Goal: Task Accomplishment & Management: Manage account settings

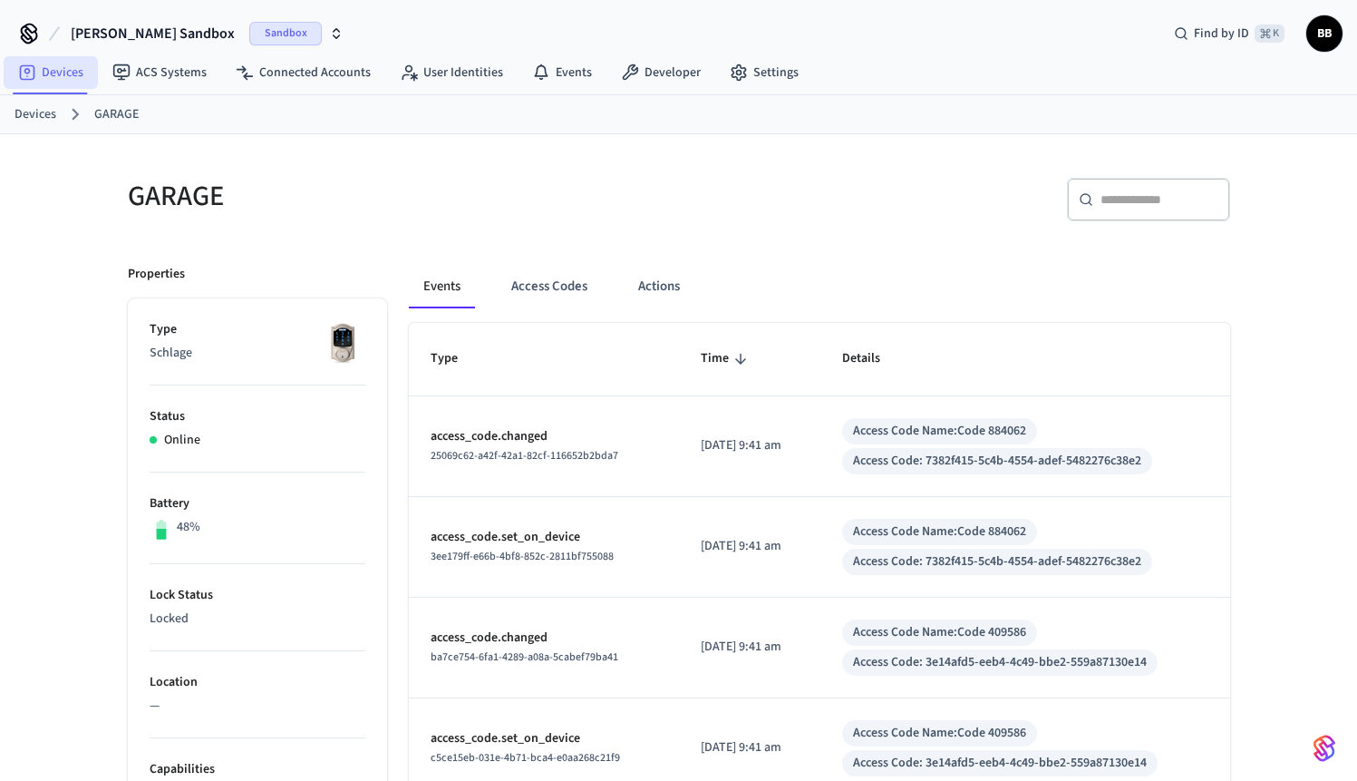
click at [65, 79] on link "Devices" at bounding box center [51, 72] width 94 height 33
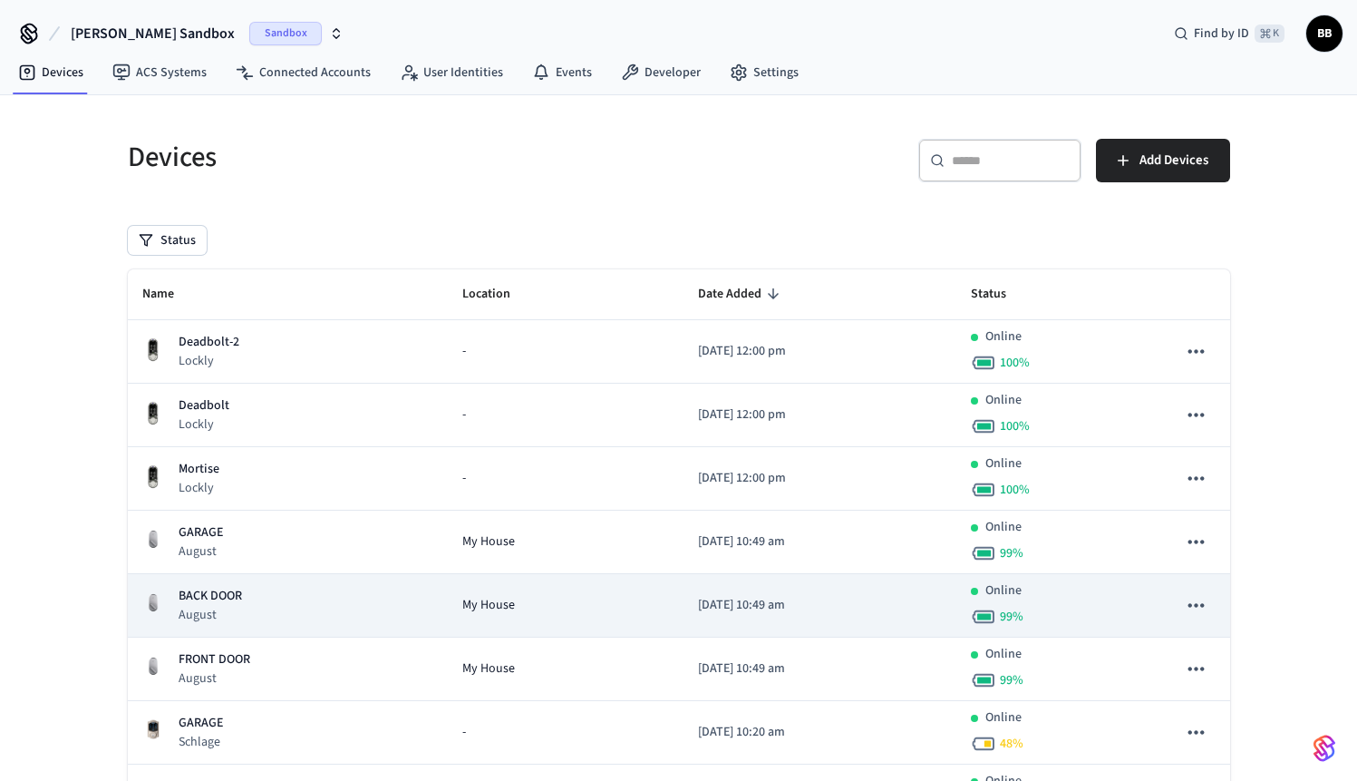
scroll to position [224, 0]
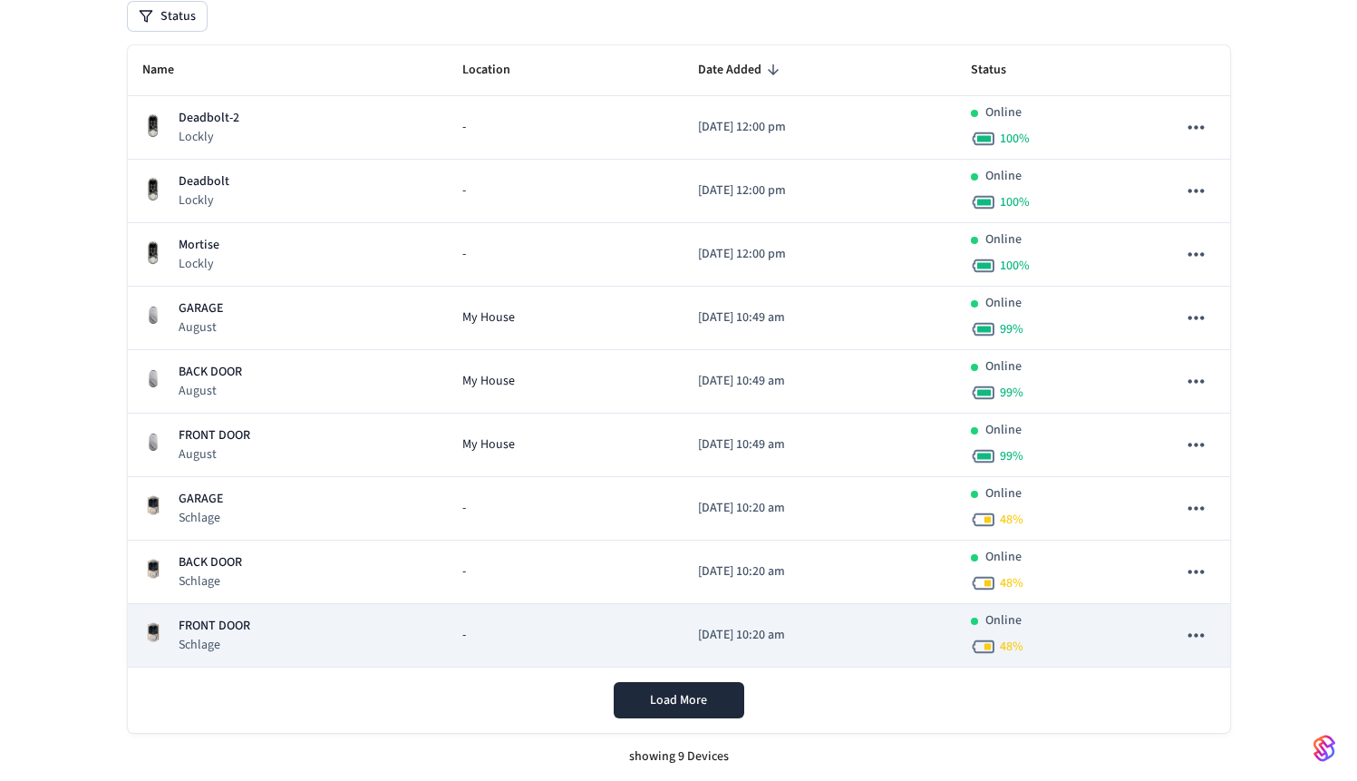
click at [344, 638] on div "FRONT DOOR [PERSON_NAME]" at bounding box center [287, 635] width 291 height 37
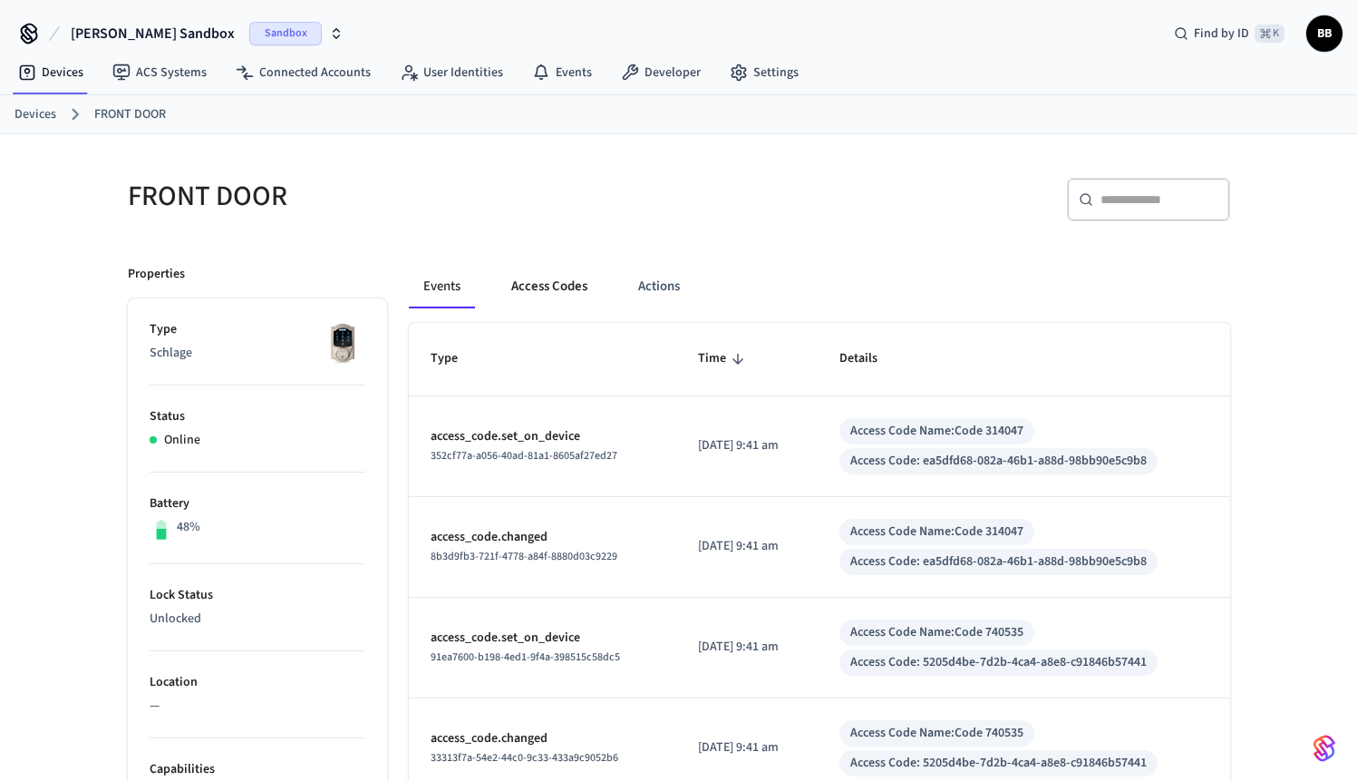
click at [560, 297] on button "Access Codes" at bounding box center [549, 287] width 105 height 44
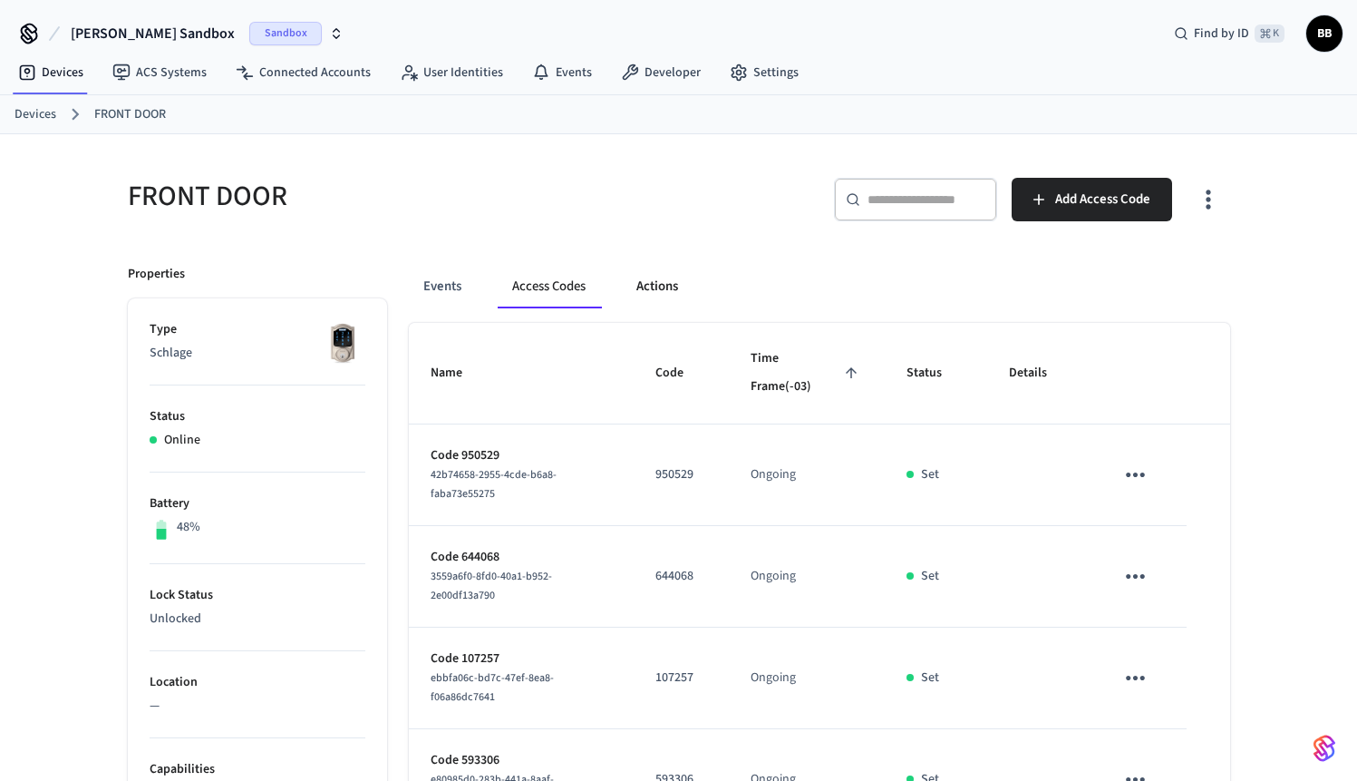
click at [676, 300] on button "Actions" at bounding box center [657, 287] width 71 height 44
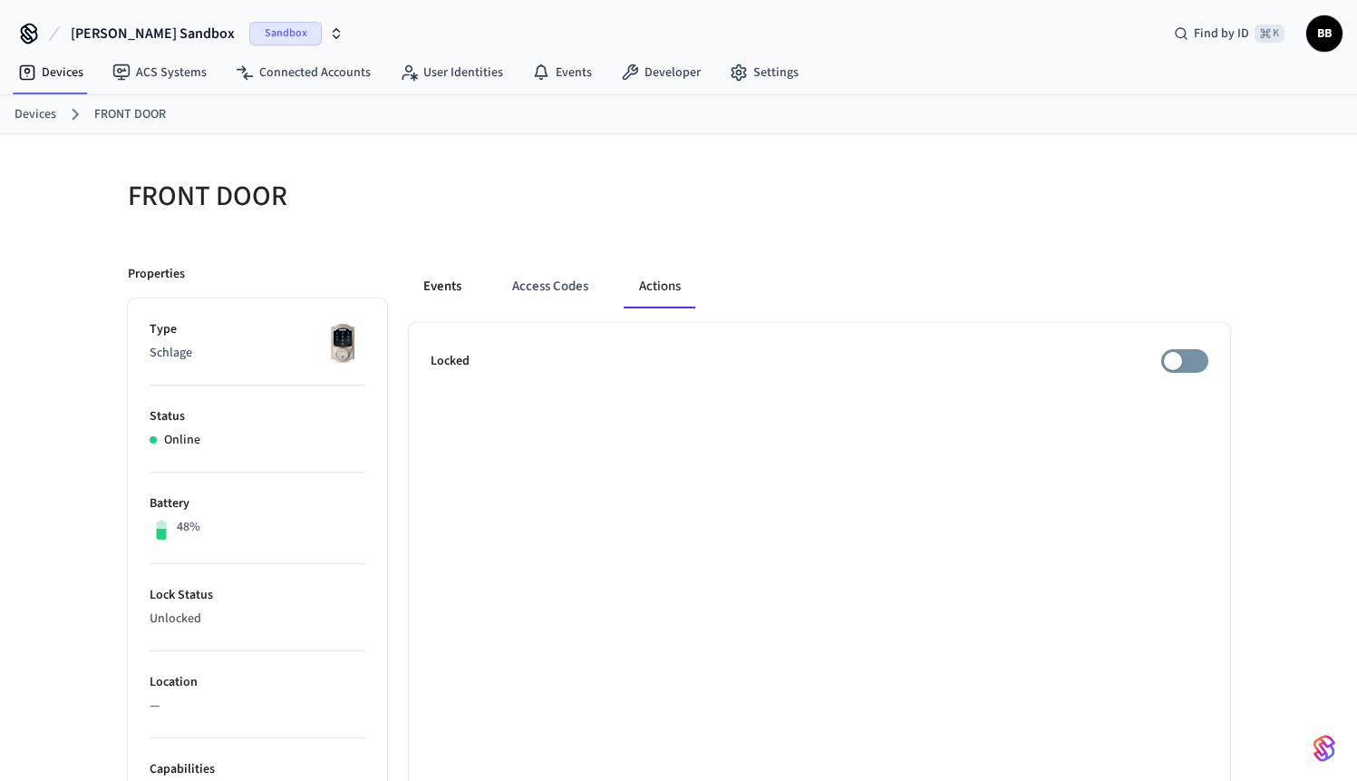
click at [437, 298] on button "Events" at bounding box center [442, 287] width 67 height 44
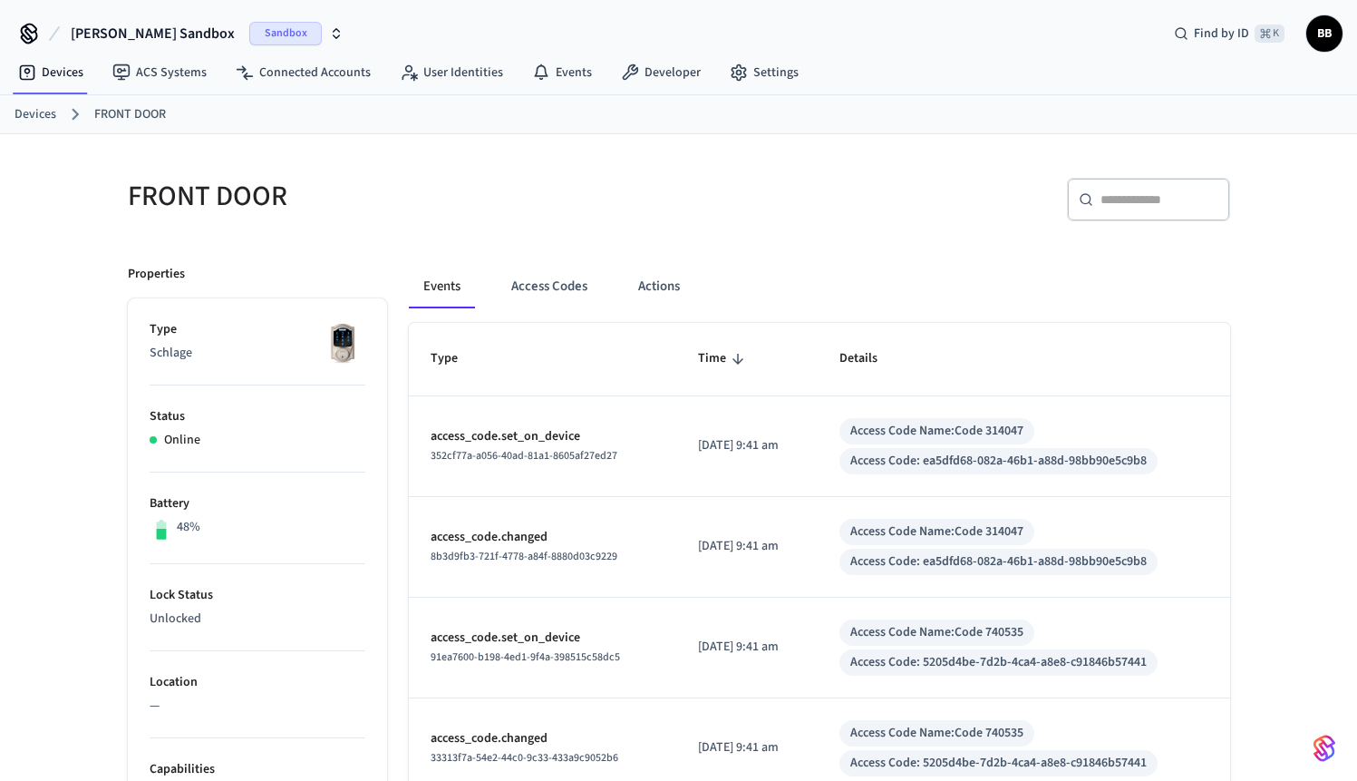
click at [605, 295] on div "Events Access Codes Actions" at bounding box center [820, 287] width 822 height 44
click at [658, 285] on button "Actions" at bounding box center [659, 287] width 71 height 44
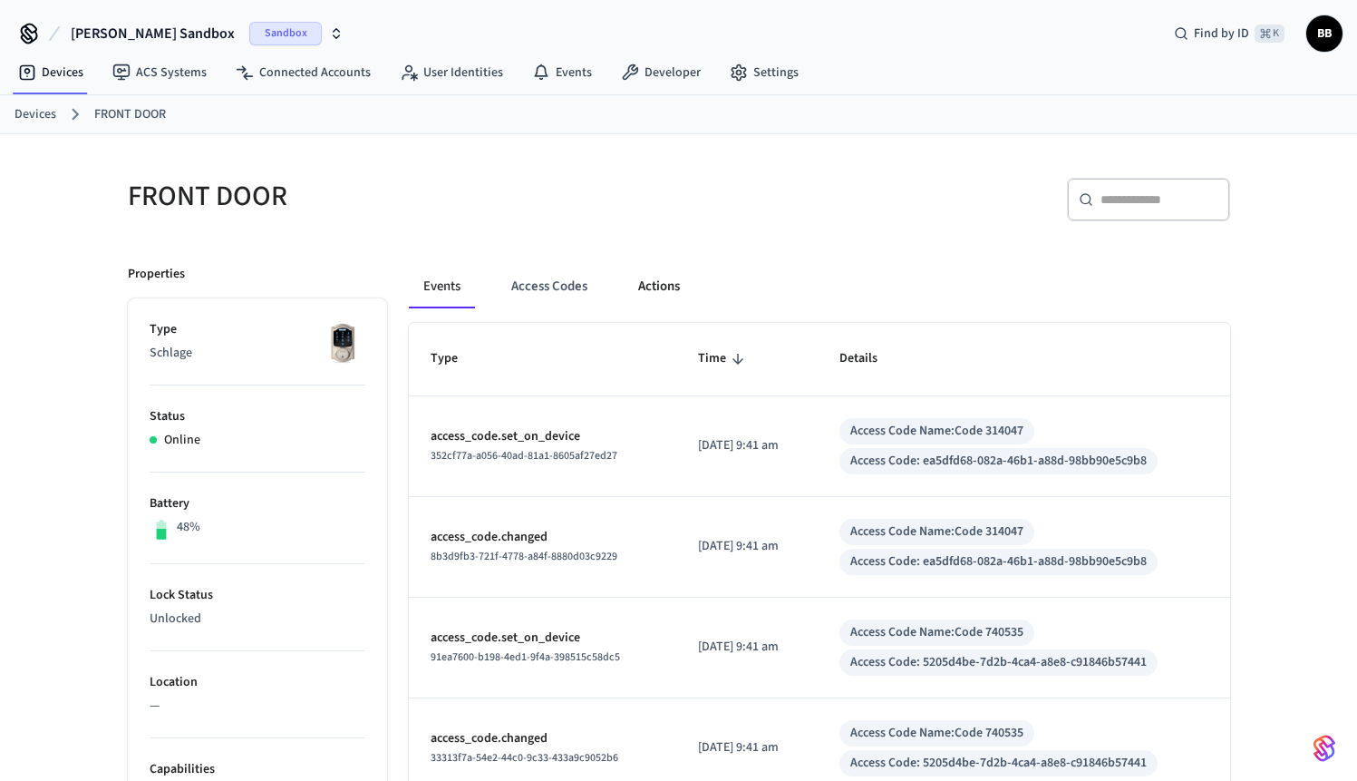
click at [670, 288] on button "Actions" at bounding box center [659, 287] width 71 height 44
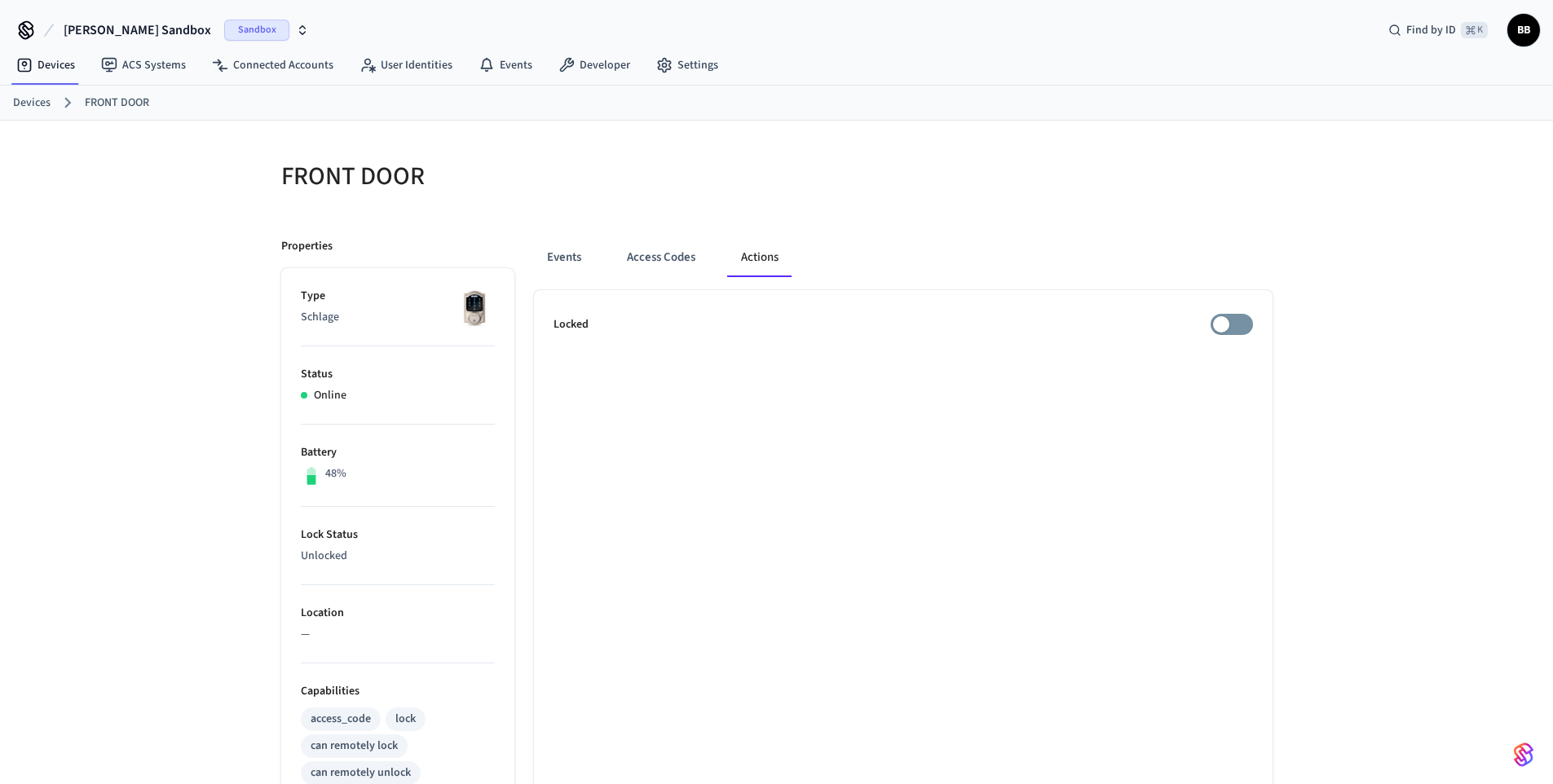
drag, startPoint x: 1148, startPoint y: 281, endPoint x: 1182, endPoint y: 295, distance: 36.8
click at [1149, 281] on div "Events Access Codes Actions" at bounding box center [904, 264] width 739 height 52
click at [963, 221] on div "Events Access Codes Actions Locked" at bounding box center [893, 705] width 758 height 974
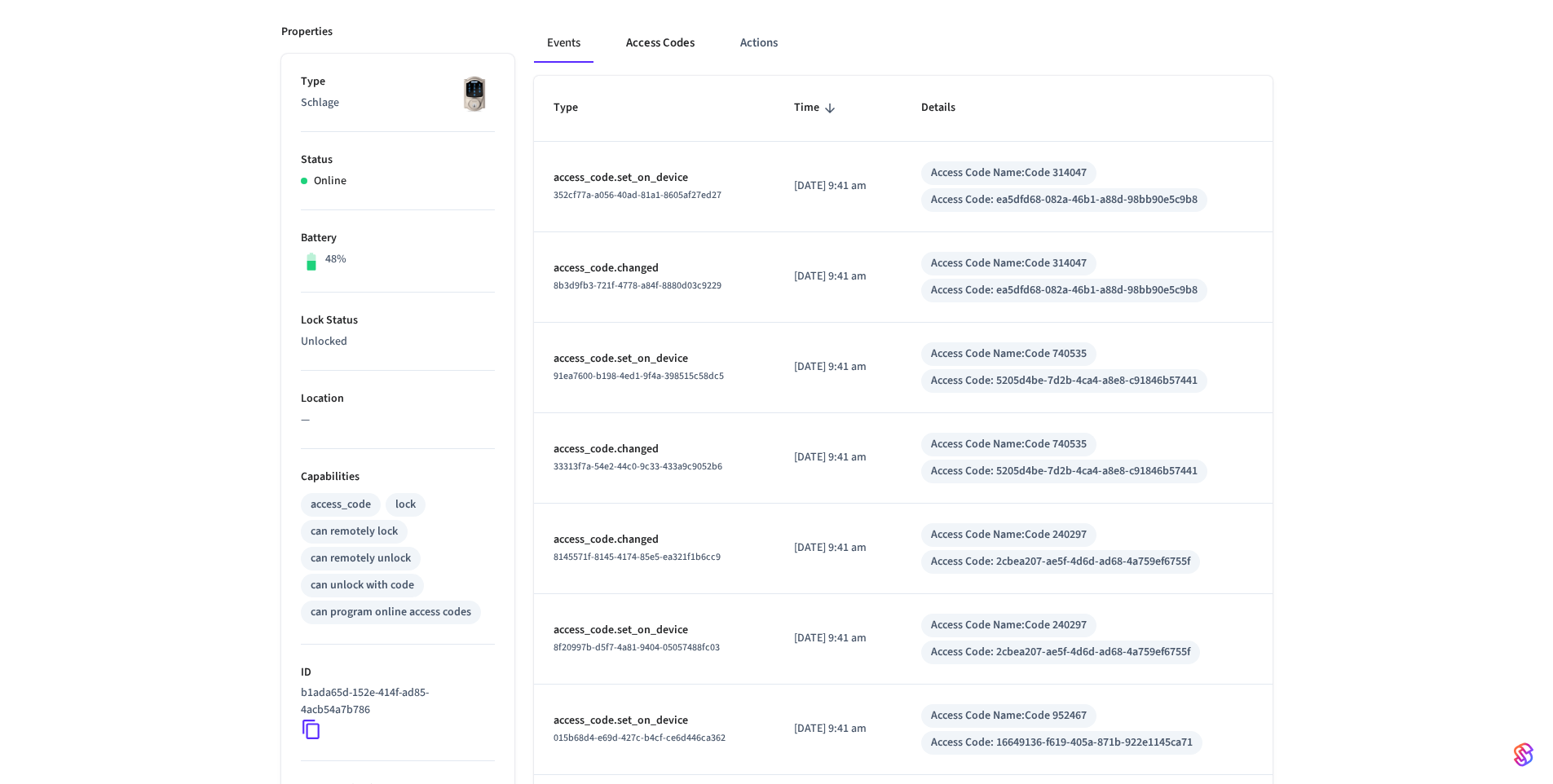
scroll to position [155, 0]
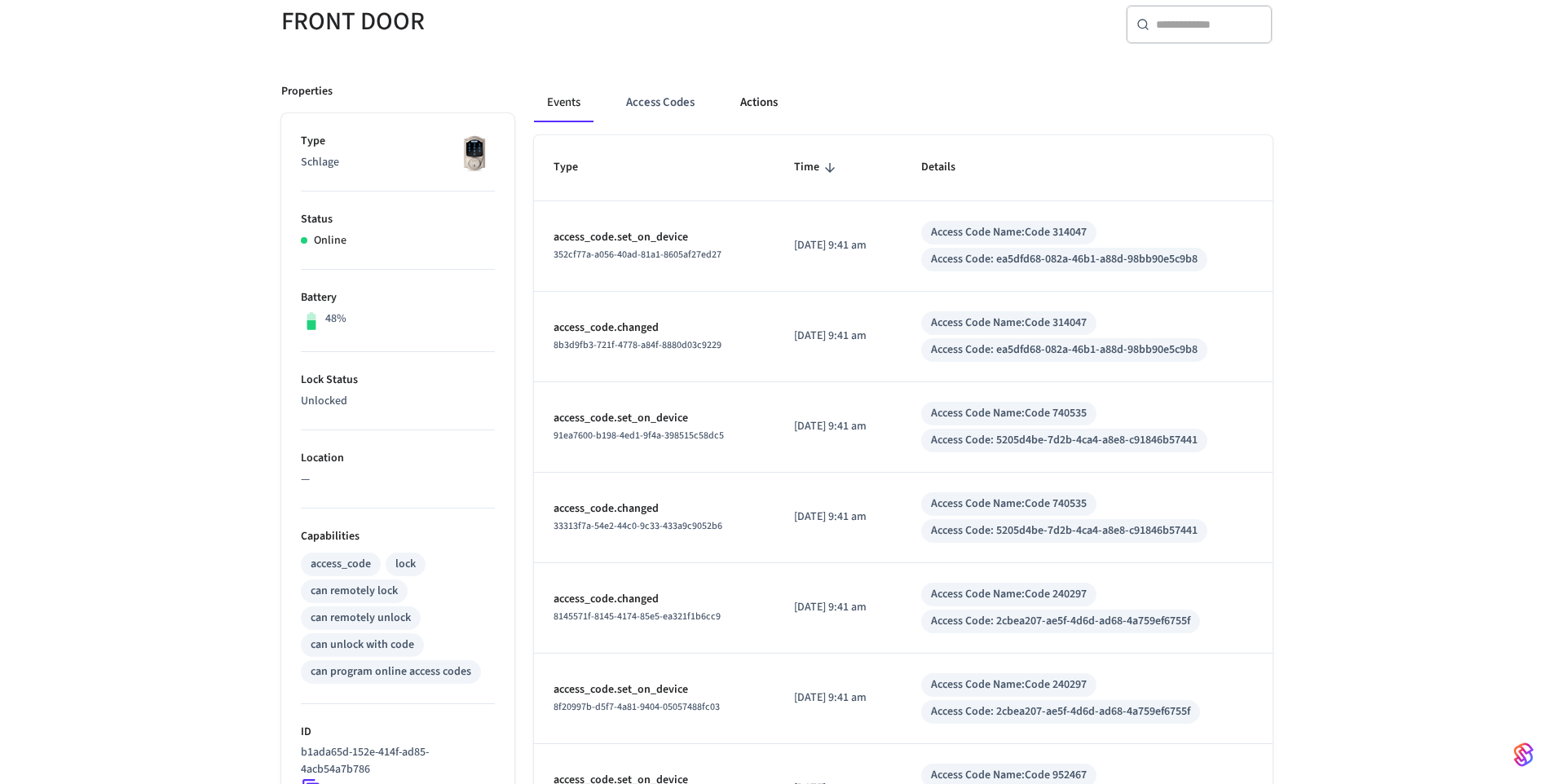
click at [734, 91] on button "Actions" at bounding box center [759, 102] width 64 height 40
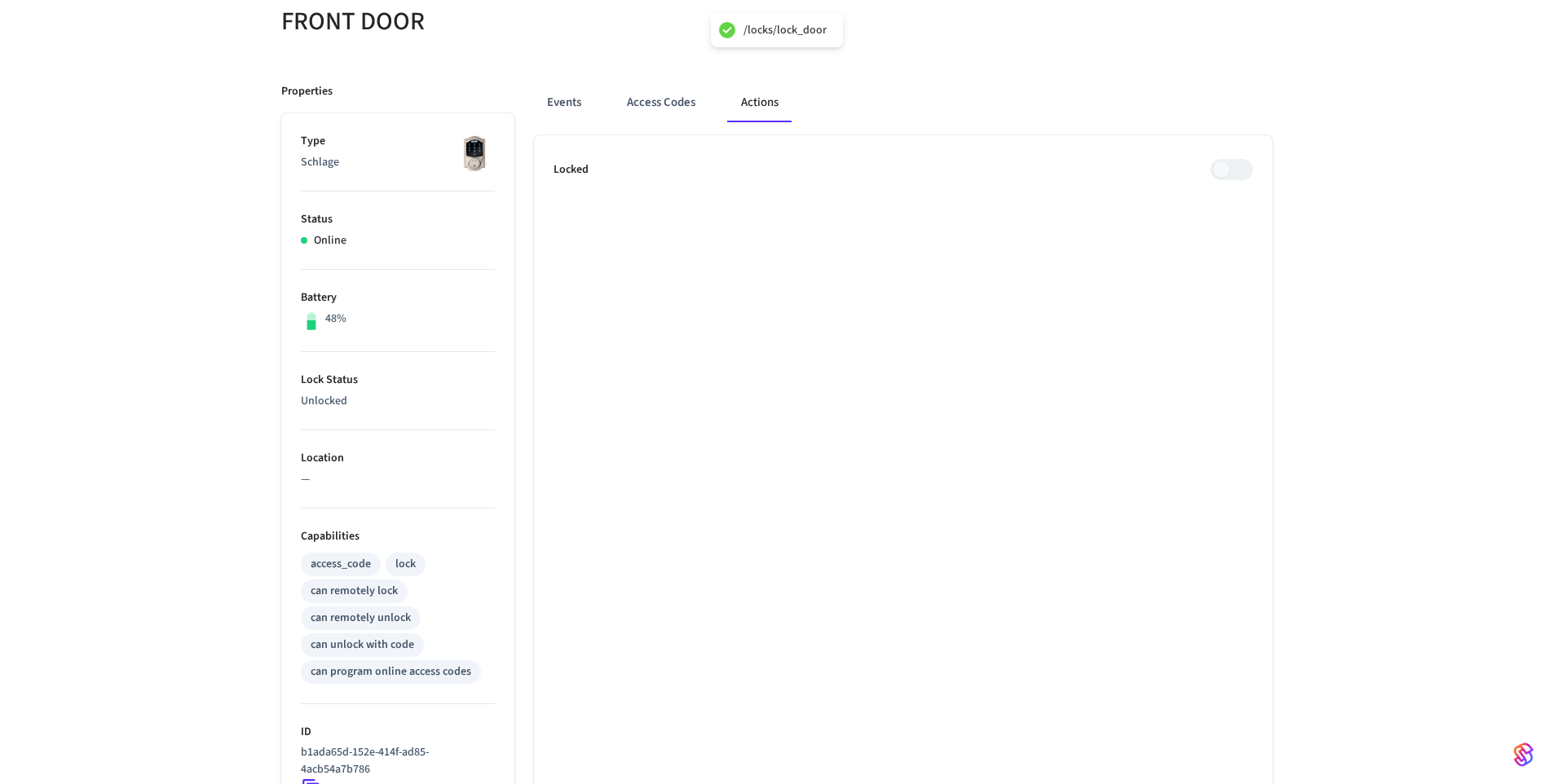
click at [985, 204] on ul "Locked" at bounding box center [904, 586] width 739 height 902
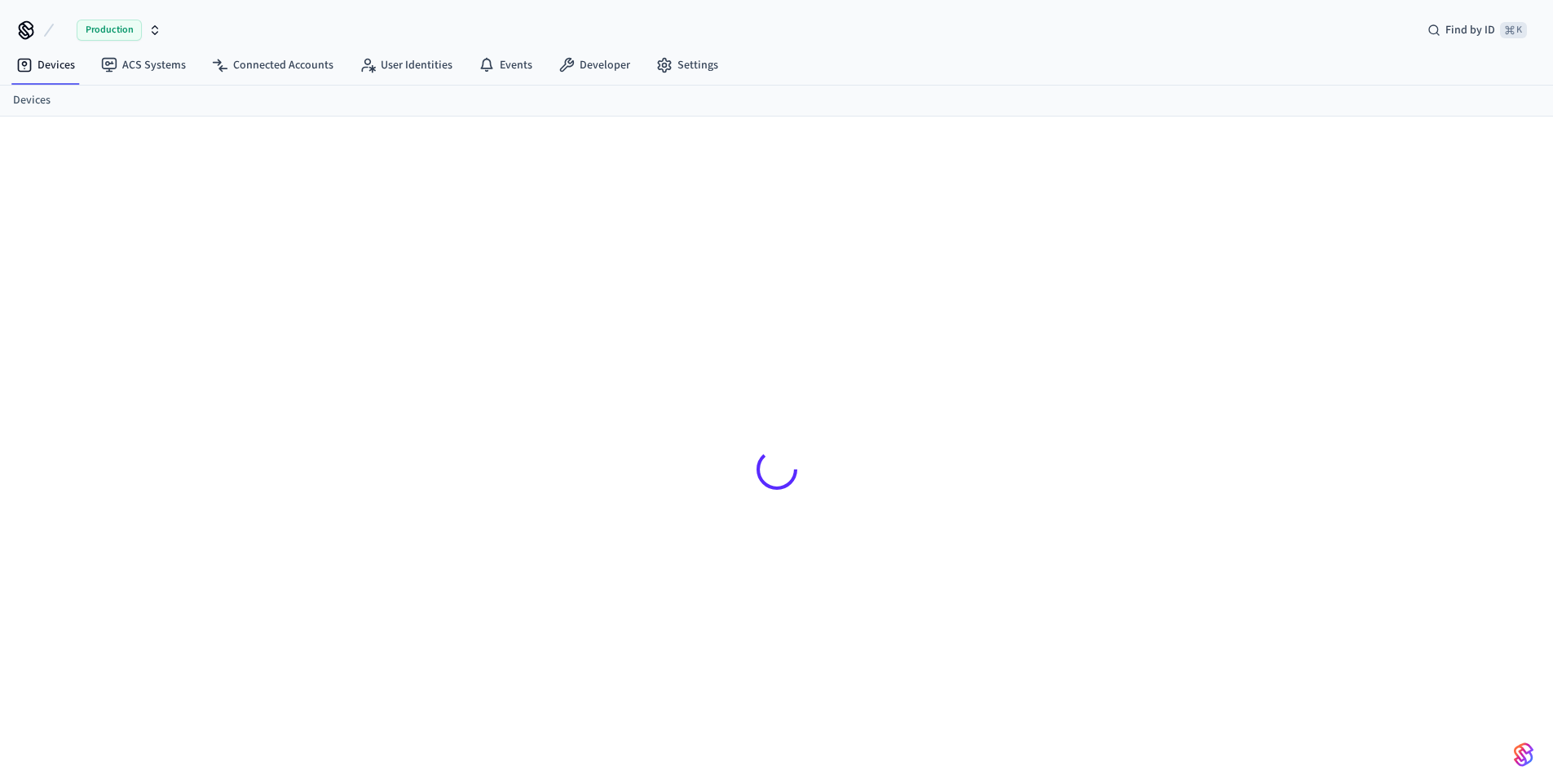
scroll to position [22, 0]
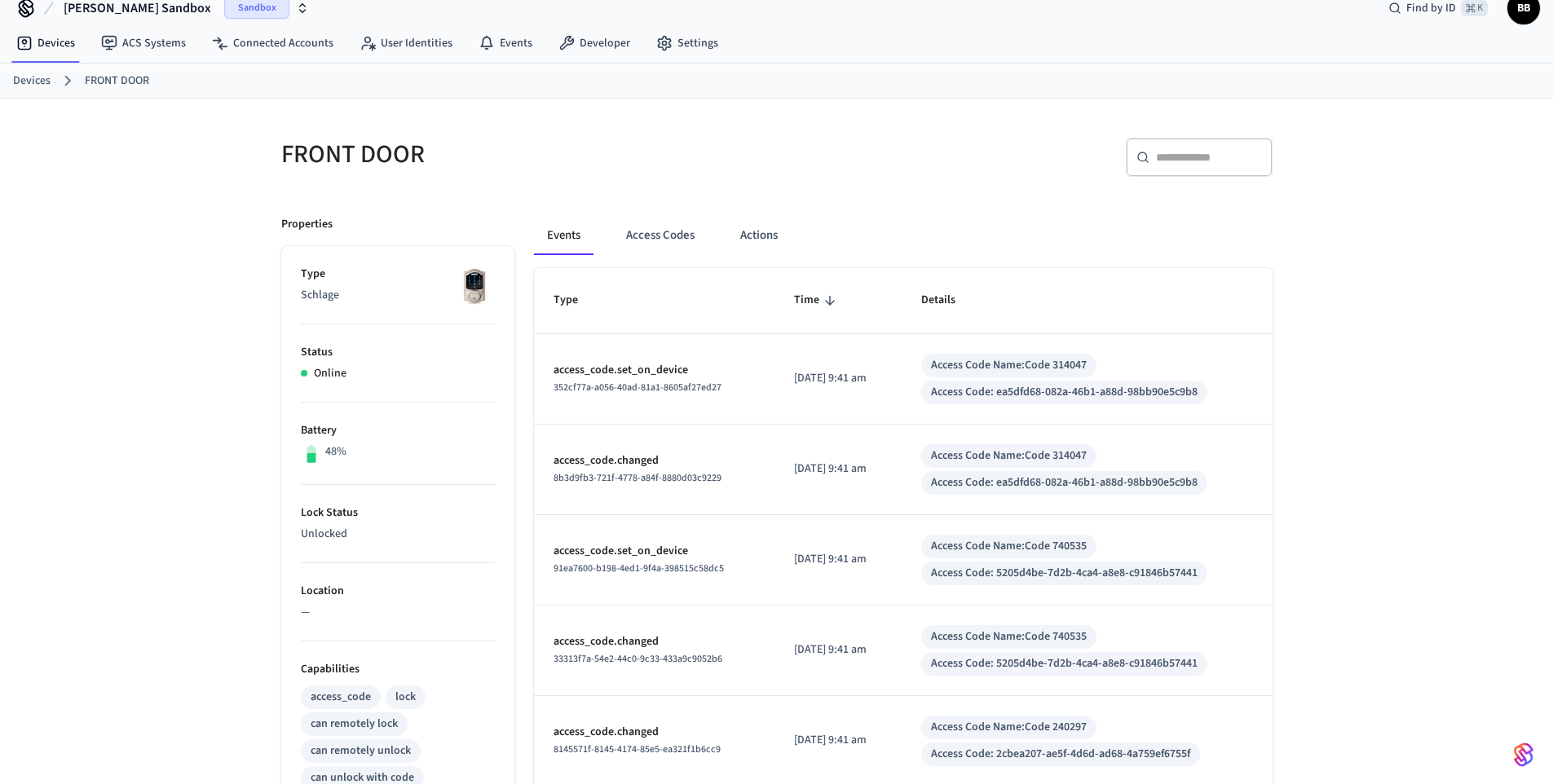
click at [326, 538] on p "Unlocked" at bounding box center [398, 534] width 194 height 17
click at [730, 233] on button "Actions" at bounding box center [759, 236] width 64 height 40
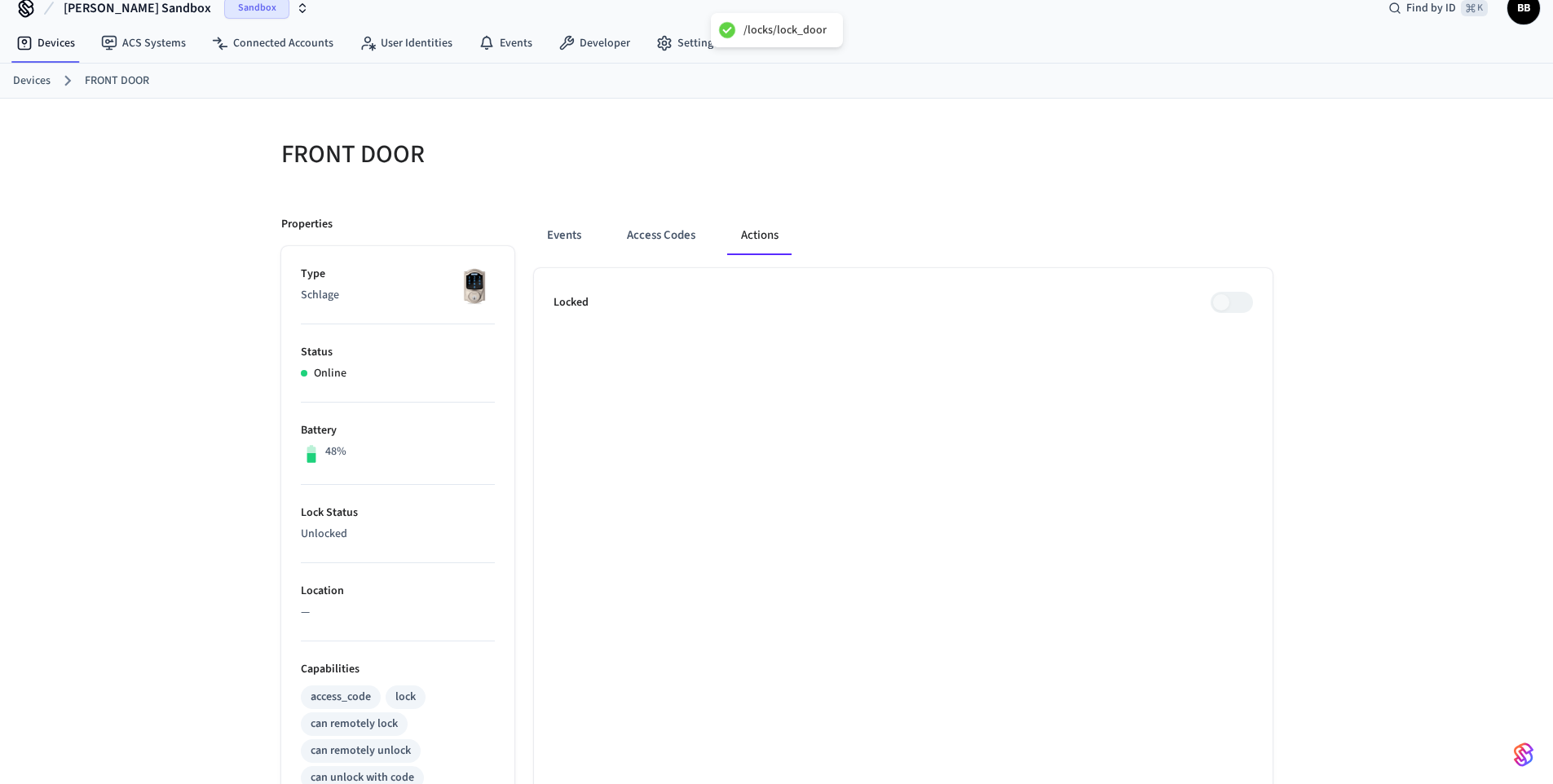
click at [990, 325] on ul "Locked" at bounding box center [904, 718] width 739 height 902
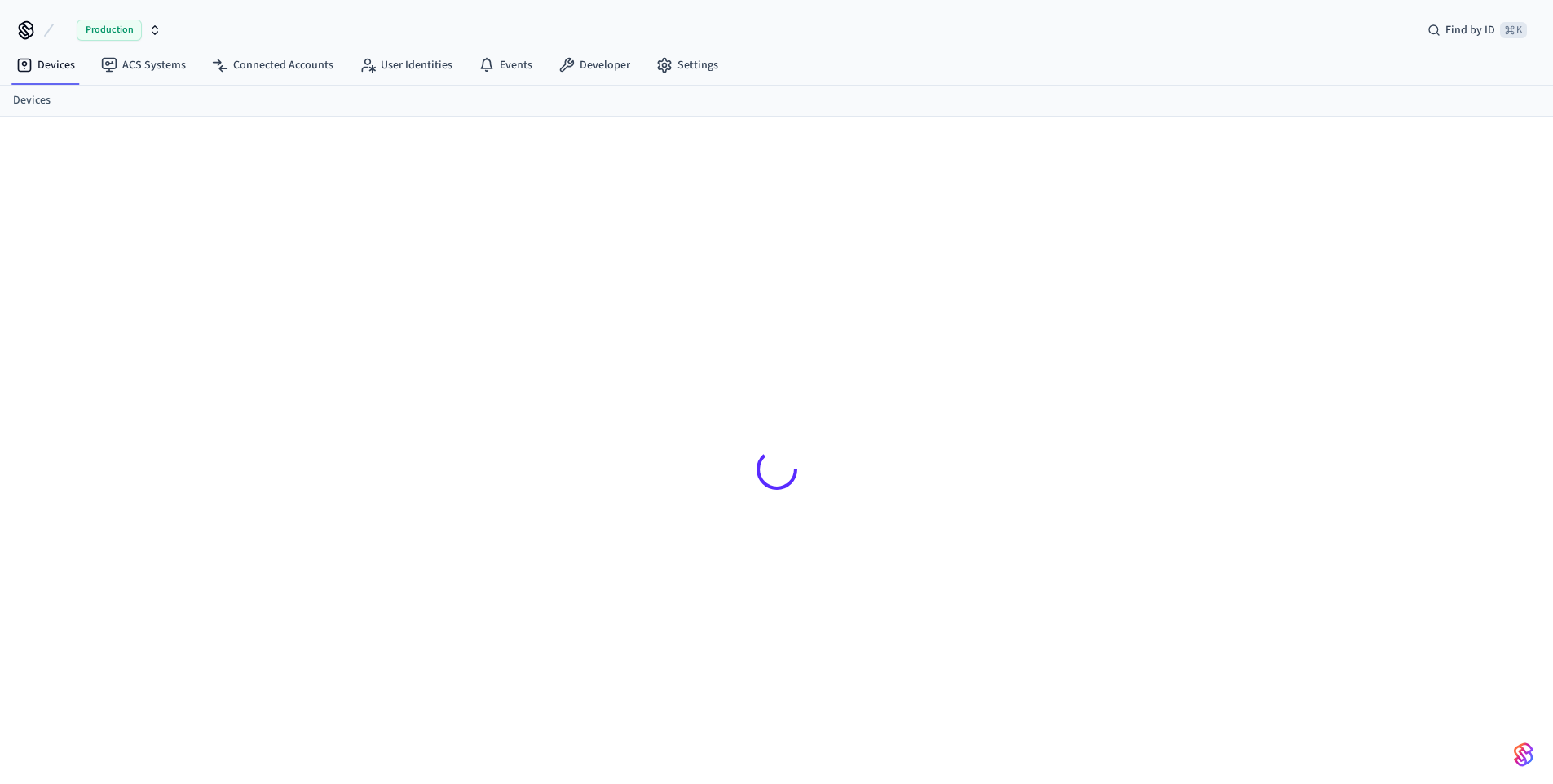
scroll to position [22, 0]
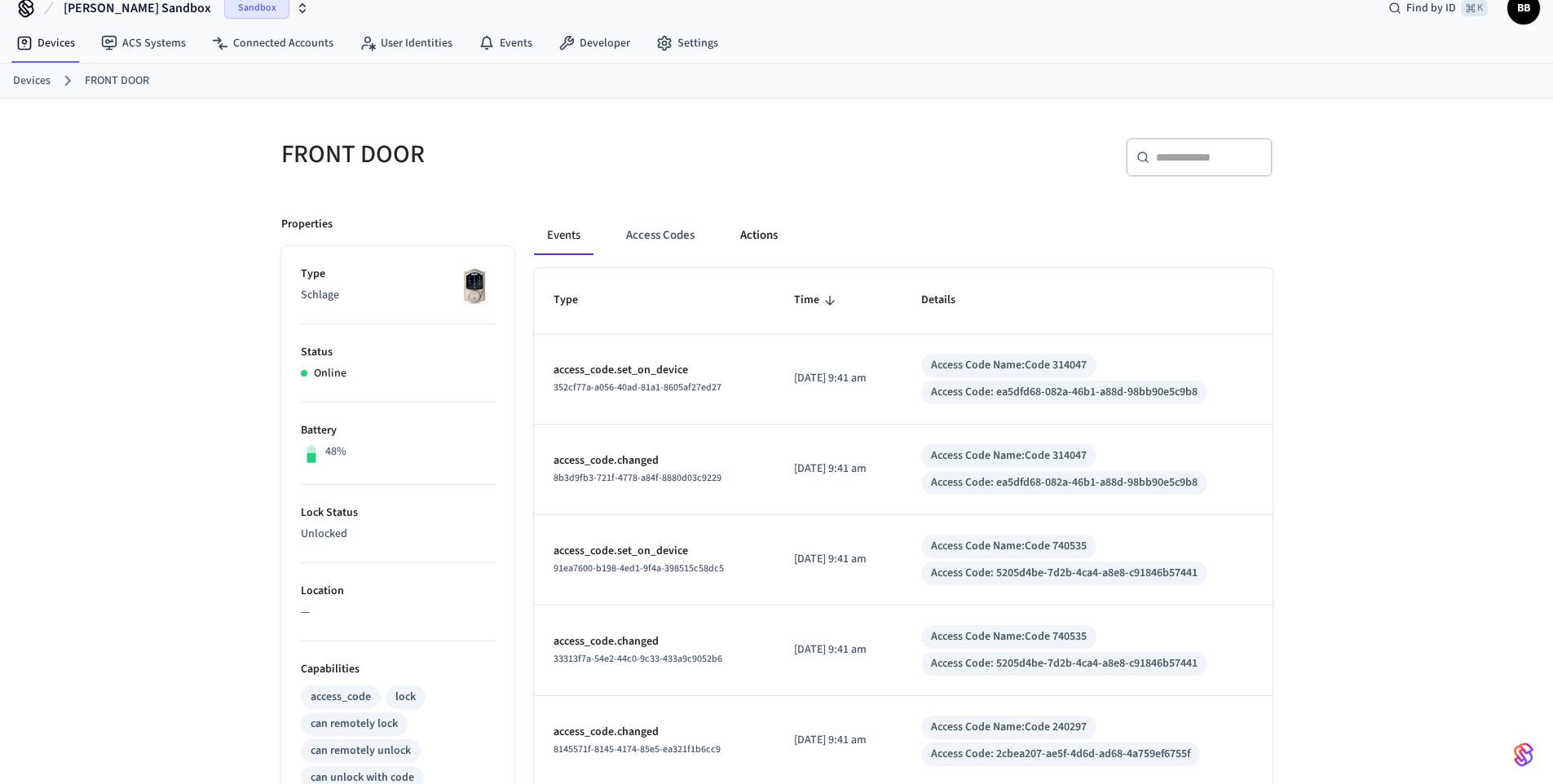
click at [770, 224] on button "Actions" at bounding box center [759, 236] width 64 height 40
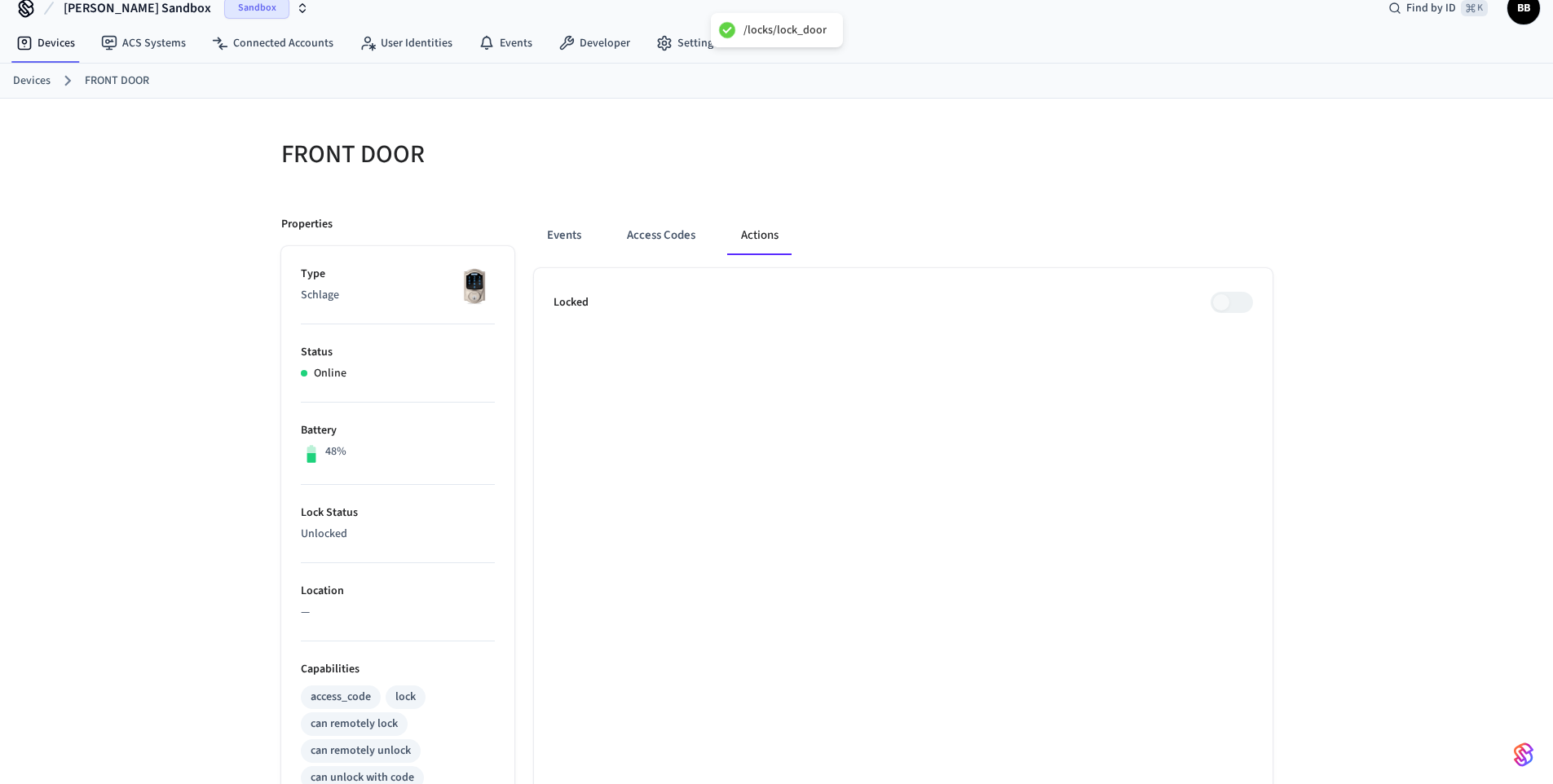
click at [927, 303] on div "Locked" at bounding box center [904, 303] width 700 height 22
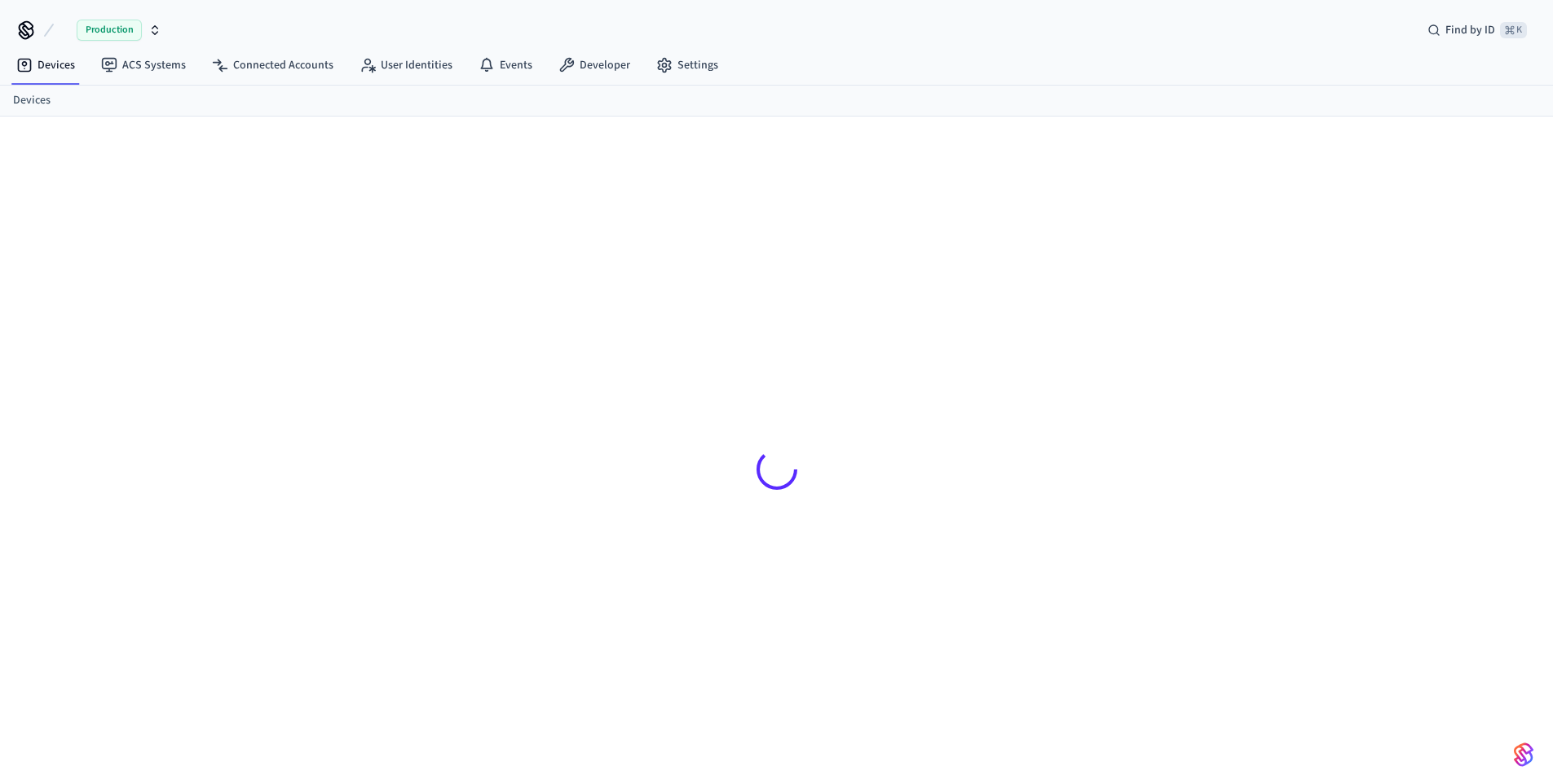
scroll to position [22, 0]
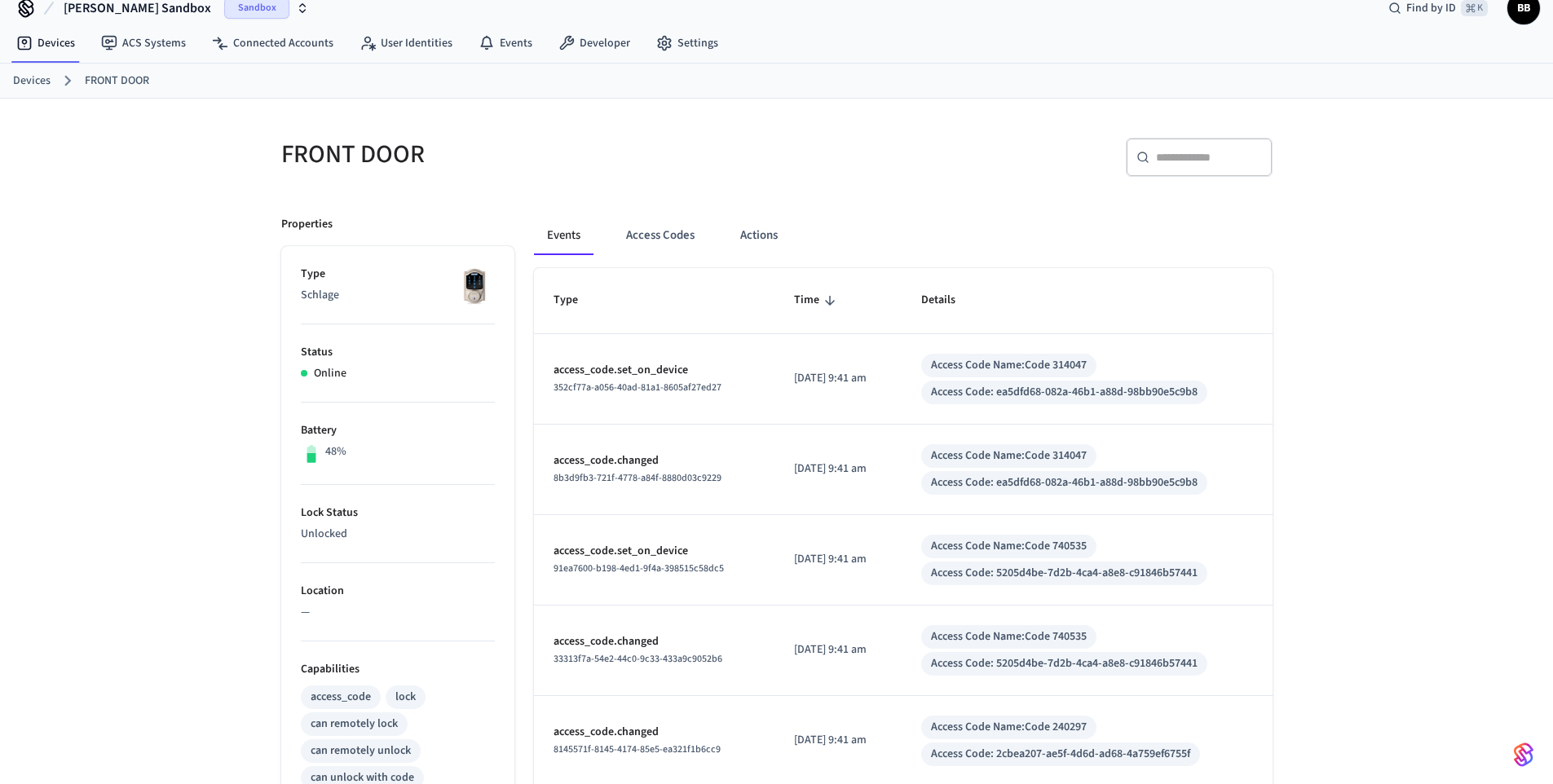
click at [40, 73] on link "Devices" at bounding box center [32, 81] width 38 height 17
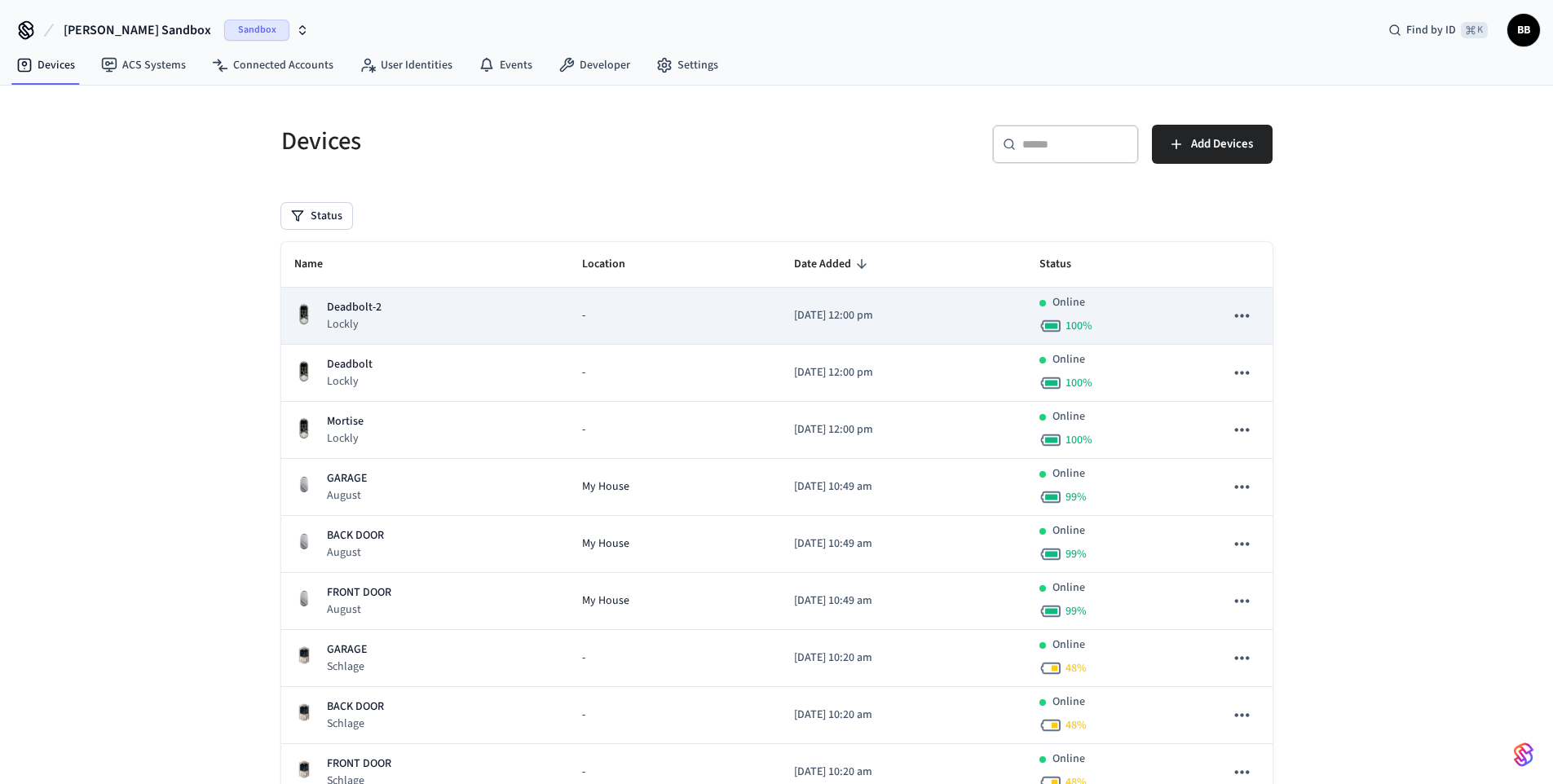
scroll to position [119, 0]
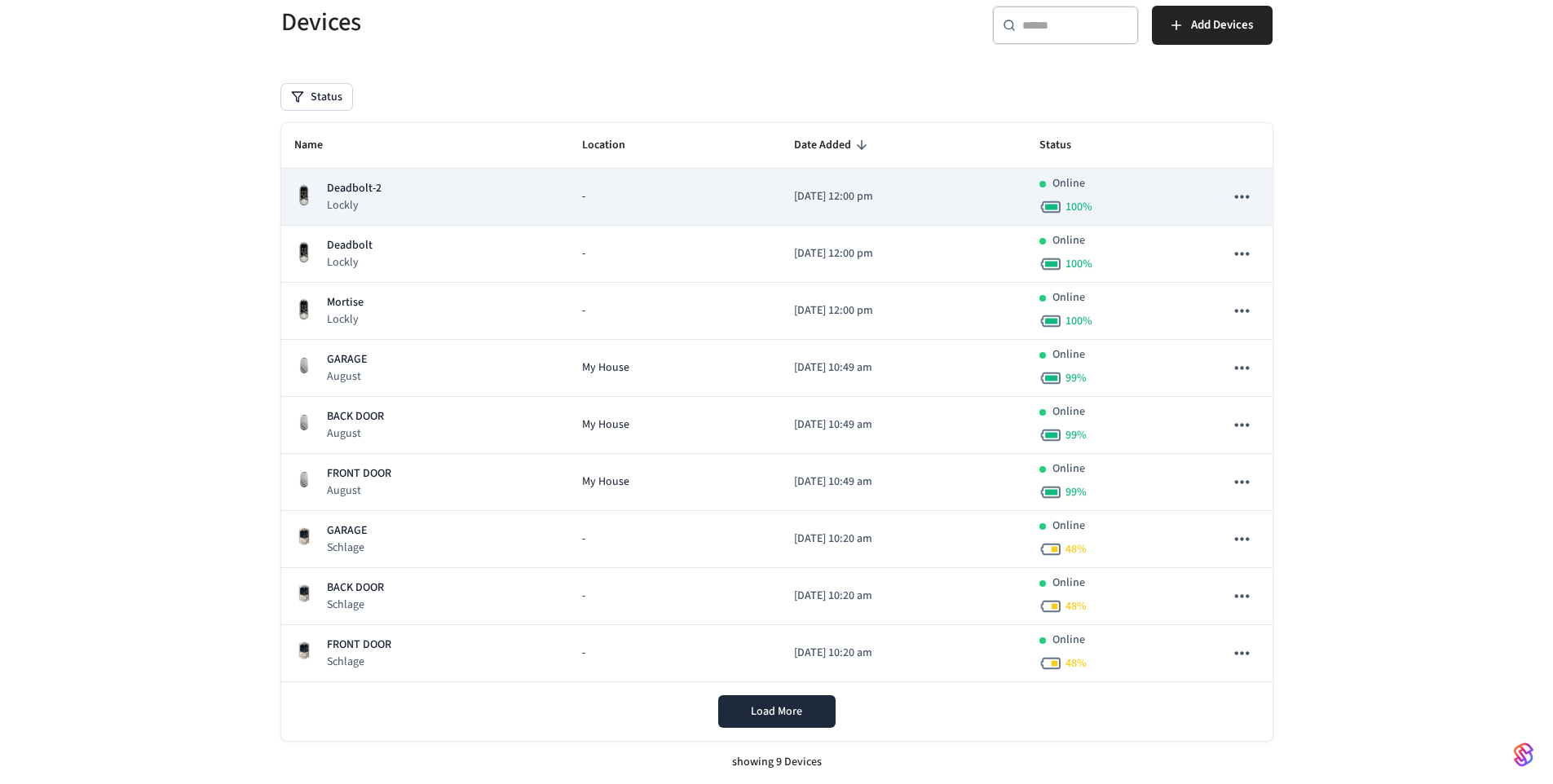
click at [370, 218] on td "Deadbolt-2 Lockly" at bounding box center [425, 197] width 288 height 57
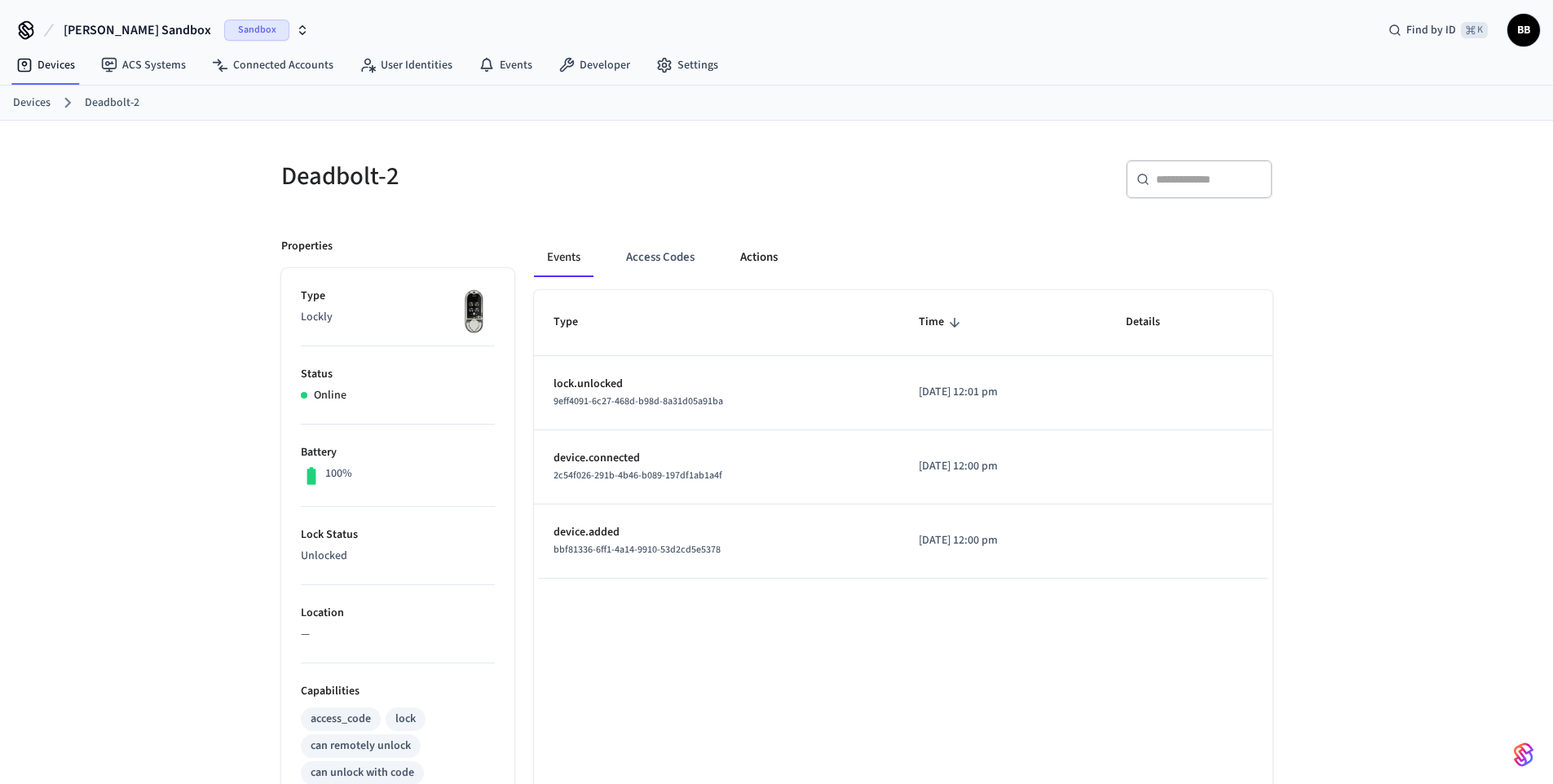
click at [745, 254] on button "Actions" at bounding box center [759, 258] width 64 height 40
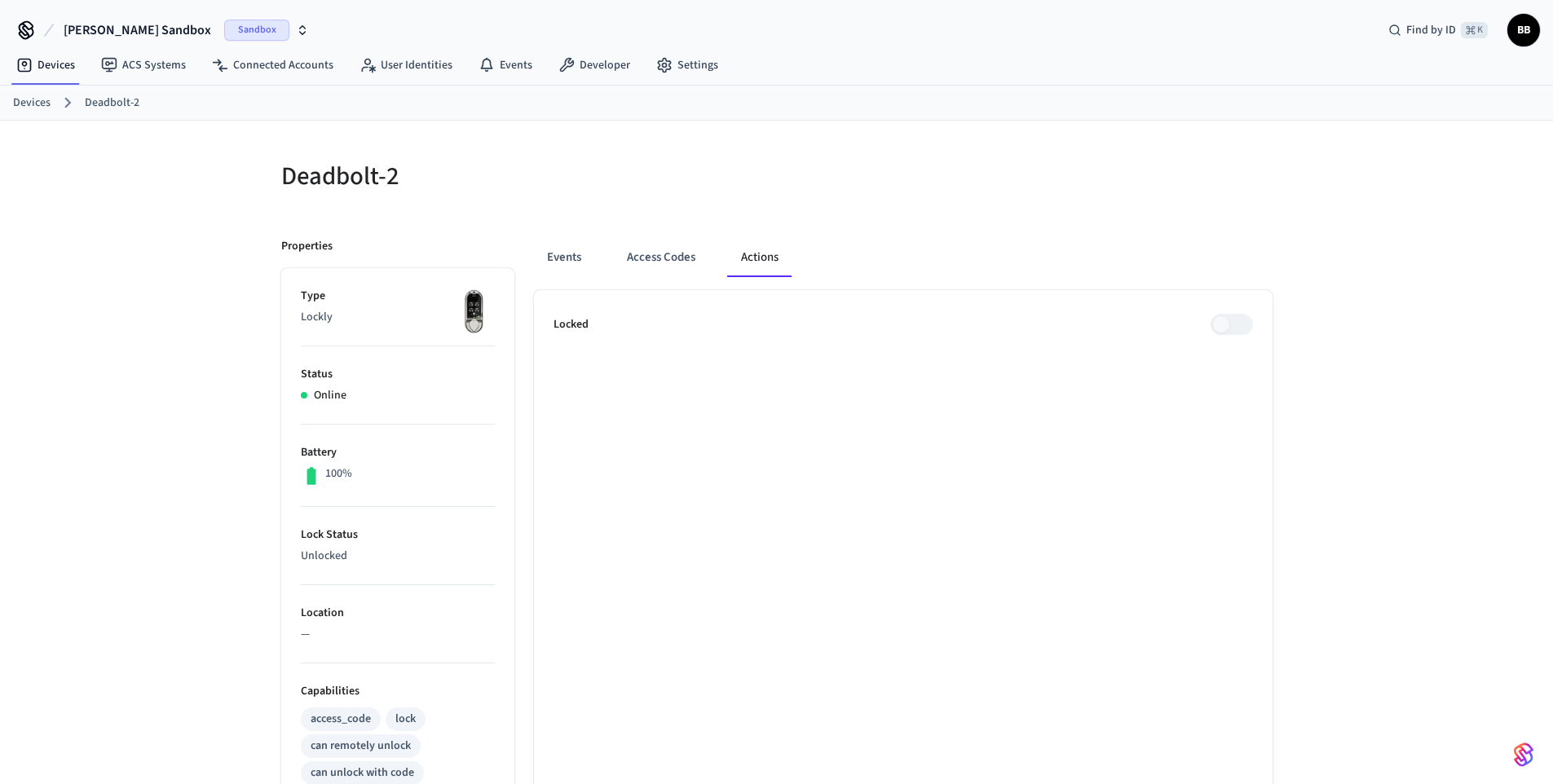
click at [1245, 317] on span at bounding box center [1232, 325] width 42 height 22
click at [1235, 321] on span at bounding box center [1232, 325] width 42 height 22
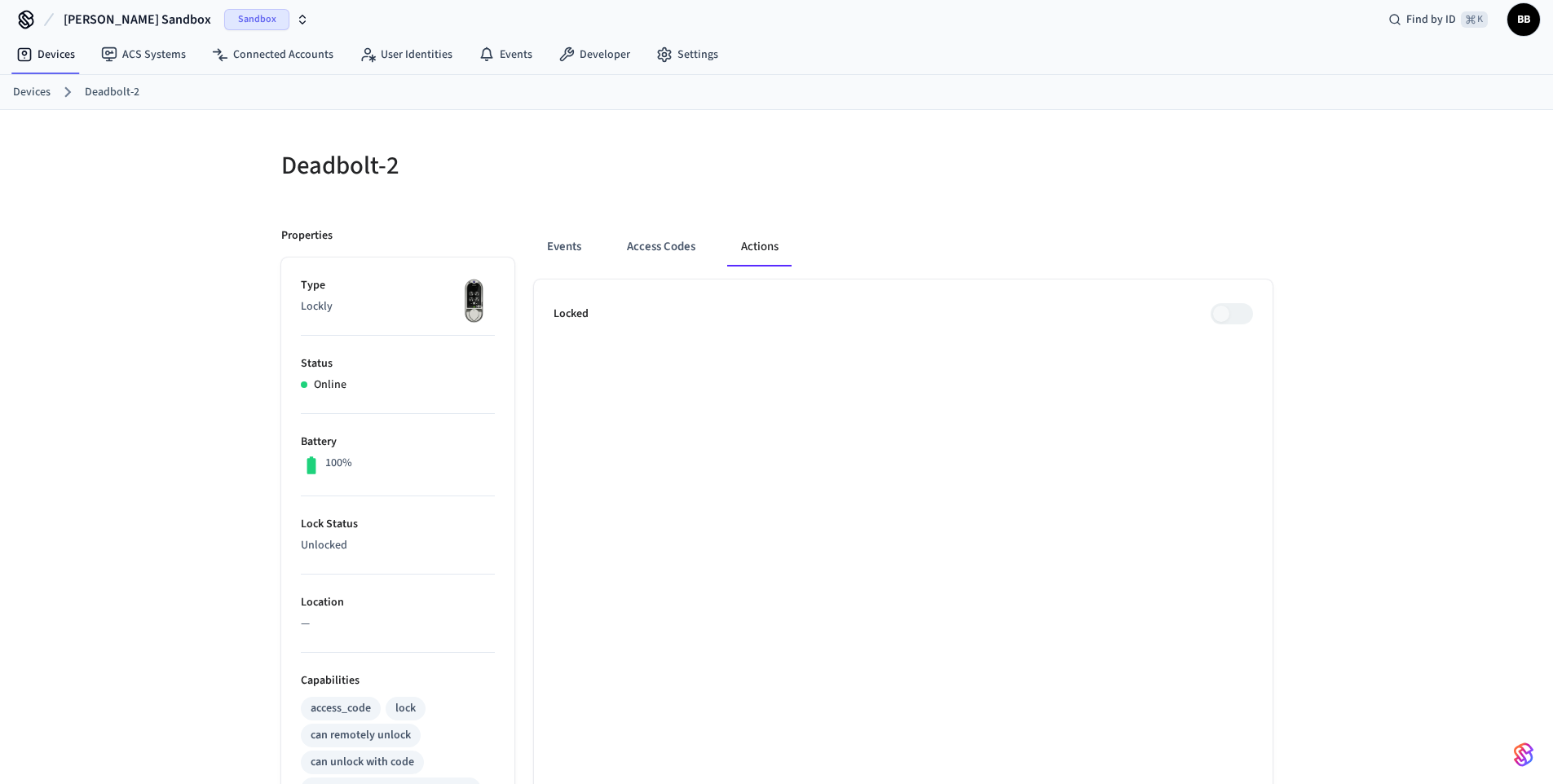
click at [1225, 320] on span at bounding box center [1232, 314] width 42 height 22
click at [1225, 319] on span at bounding box center [1232, 314] width 42 height 22
click at [42, 91] on link "Devices" at bounding box center [32, 92] width 38 height 17
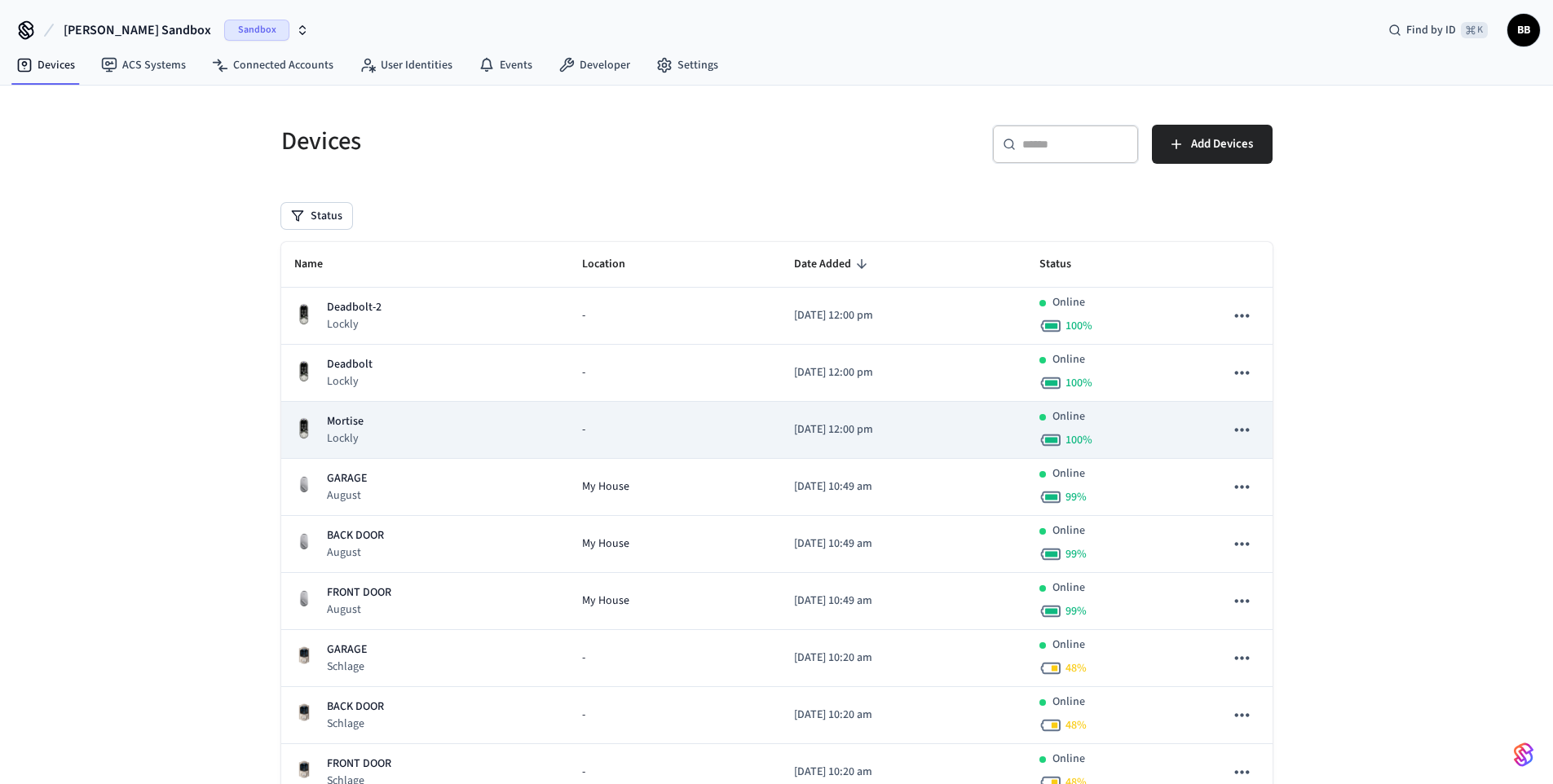
click at [416, 439] on div "Mortise Lockly" at bounding box center [424, 430] width 262 height 33
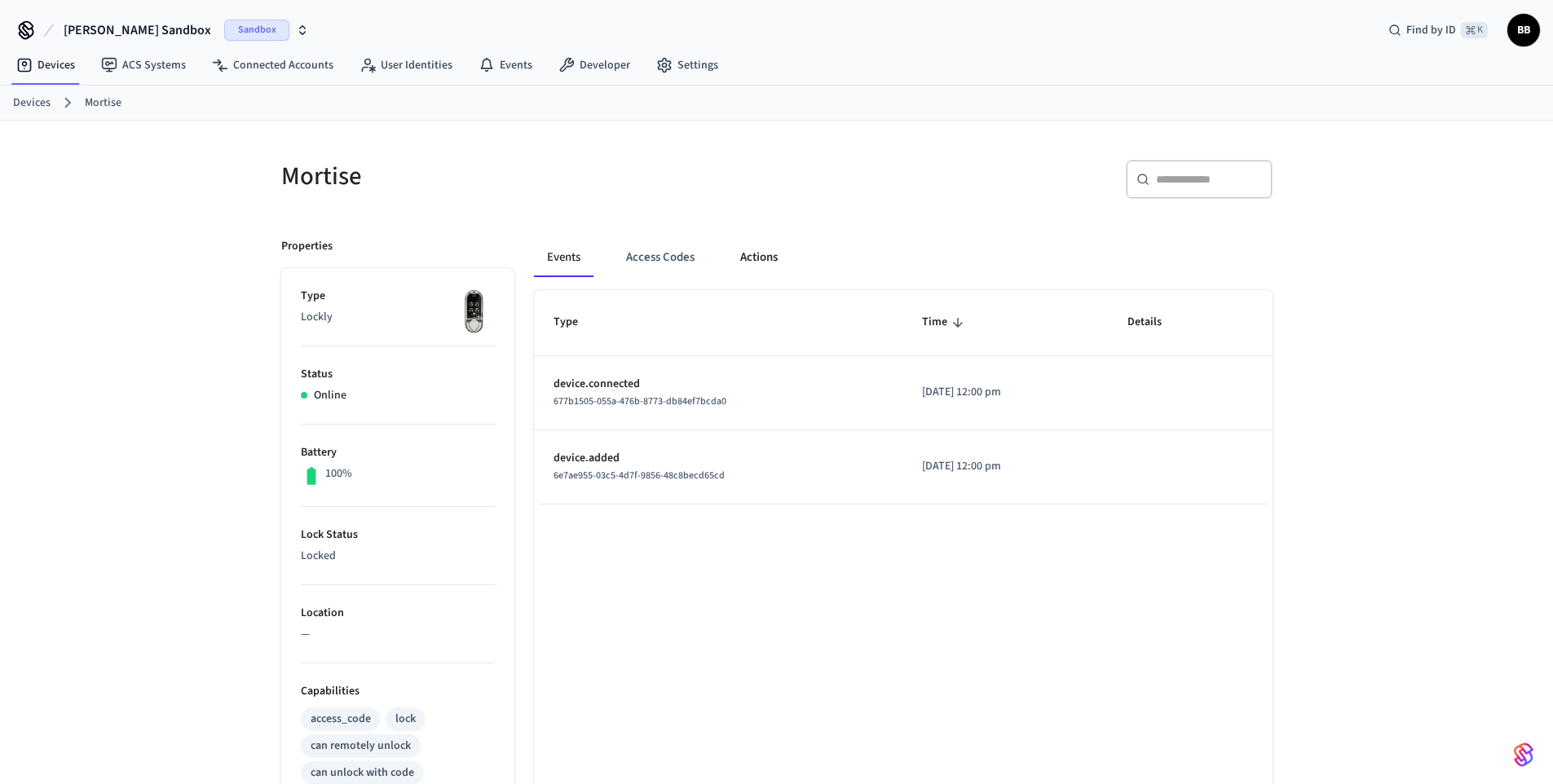
click at [773, 275] on button "Actions" at bounding box center [759, 258] width 64 height 40
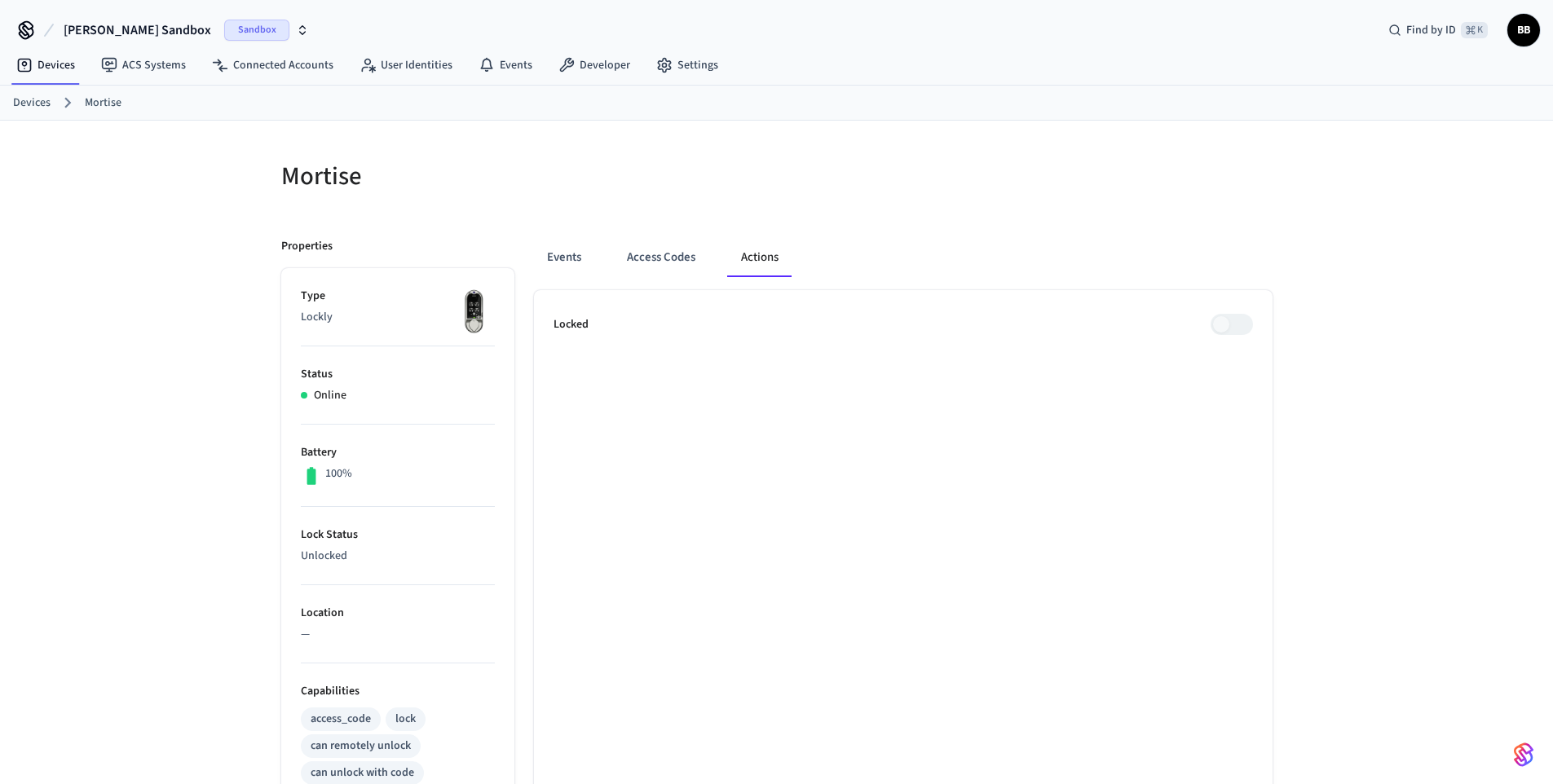
click at [1223, 330] on span at bounding box center [1232, 325] width 42 height 22
click at [1232, 326] on span at bounding box center [1232, 325] width 42 height 22
click at [1234, 325] on span at bounding box center [1232, 325] width 42 height 22
click at [1236, 323] on span at bounding box center [1232, 325] width 42 height 22
click at [1108, 325] on div "Locked" at bounding box center [904, 325] width 700 height 22
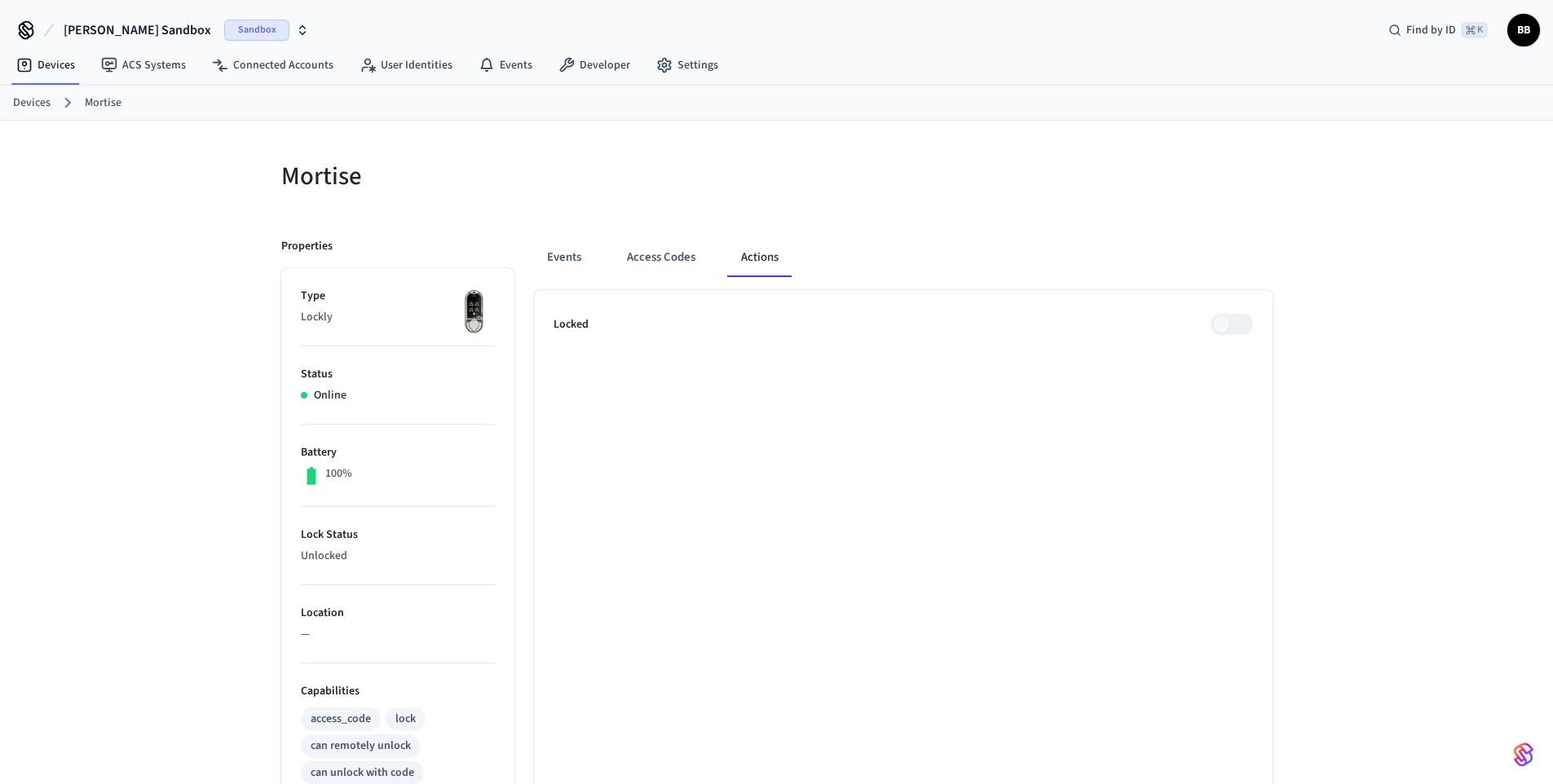
click at [1222, 325] on span at bounding box center [1232, 325] width 42 height 22
click at [1080, 329] on div "Locked" at bounding box center [904, 325] width 700 height 22
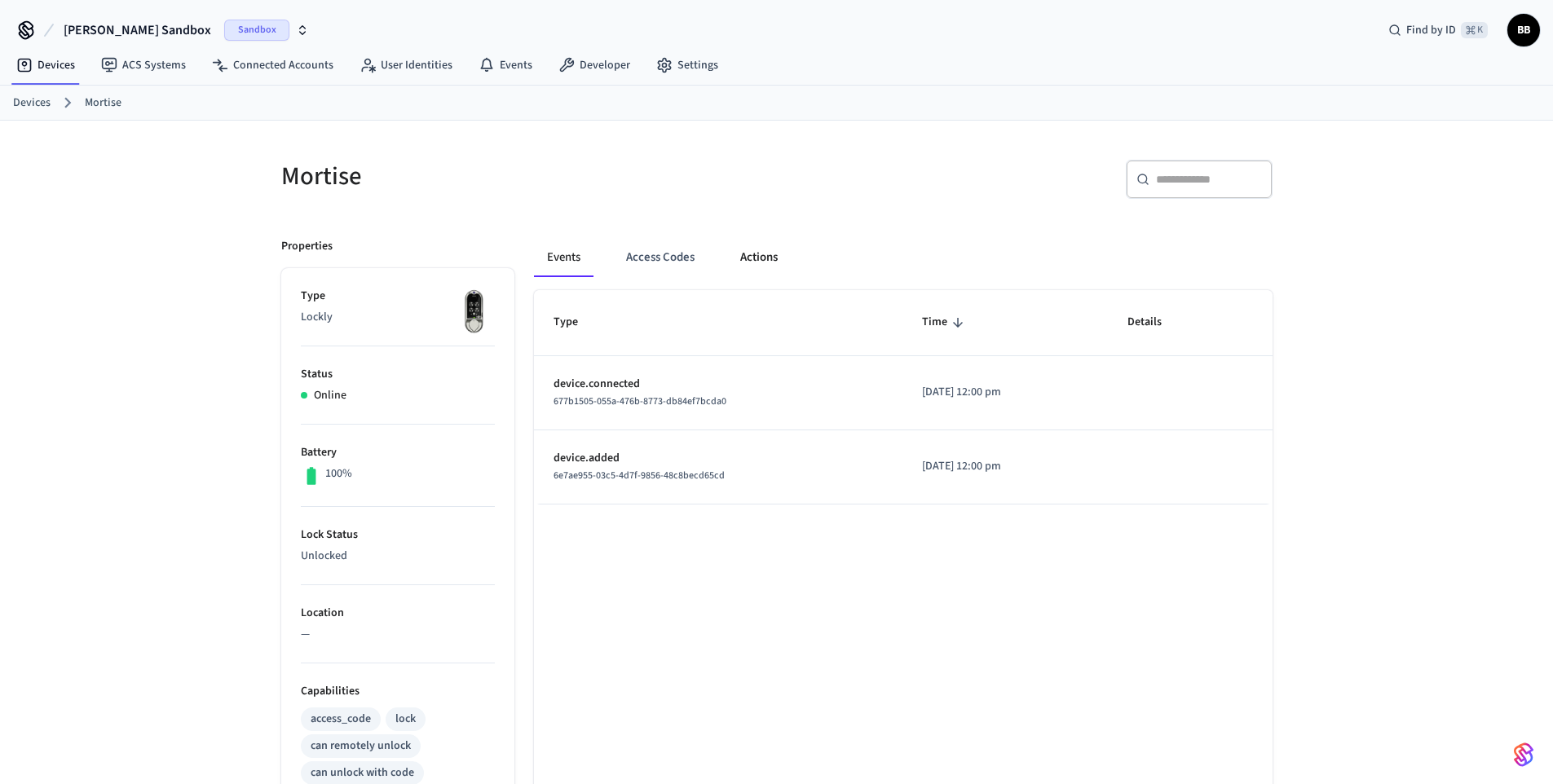
click at [781, 260] on button "Actions" at bounding box center [759, 258] width 64 height 40
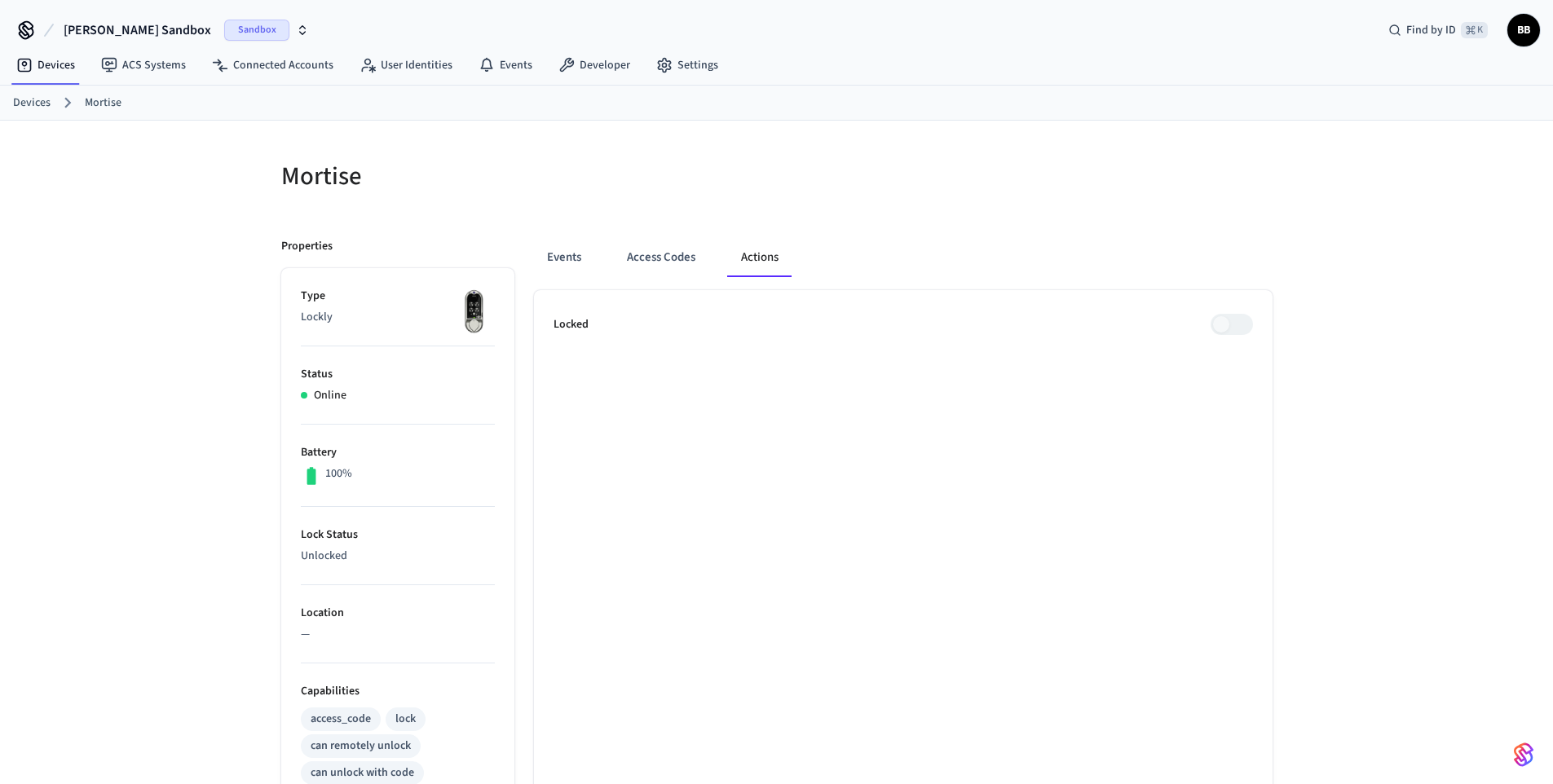
click at [1225, 324] on span at bounding box center [1232, 325] width 42 height 22
click at [1227, 324] on span at bounding box center [1232, 325] width 42 height 22
click at [1229, 324] on span at bounding box center [1232, 325] width 42 height 22
click at [1236, 325] on span at bounding box center [1232, 325] width 42 height 22
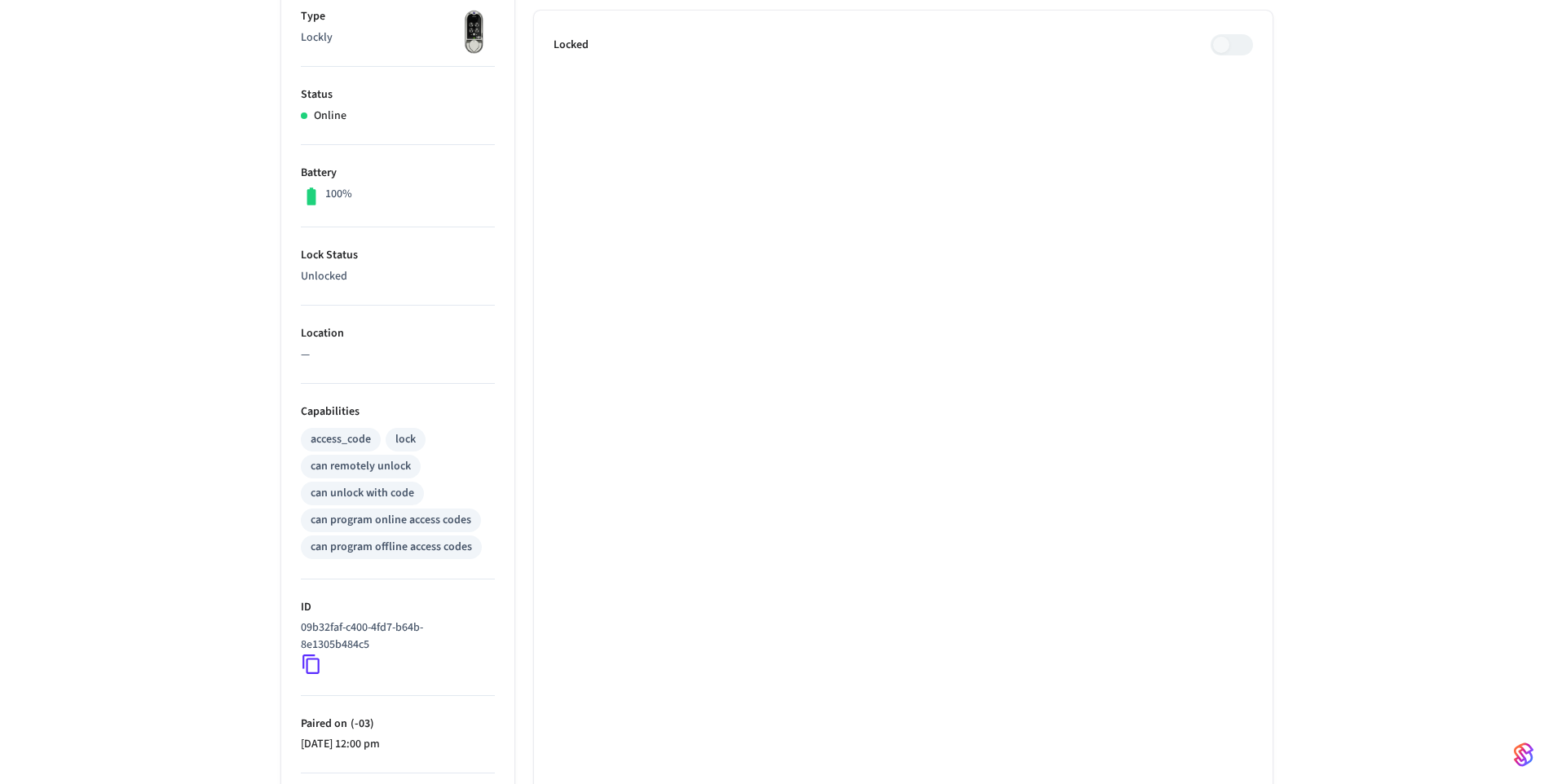
scroll to position [7, 0]
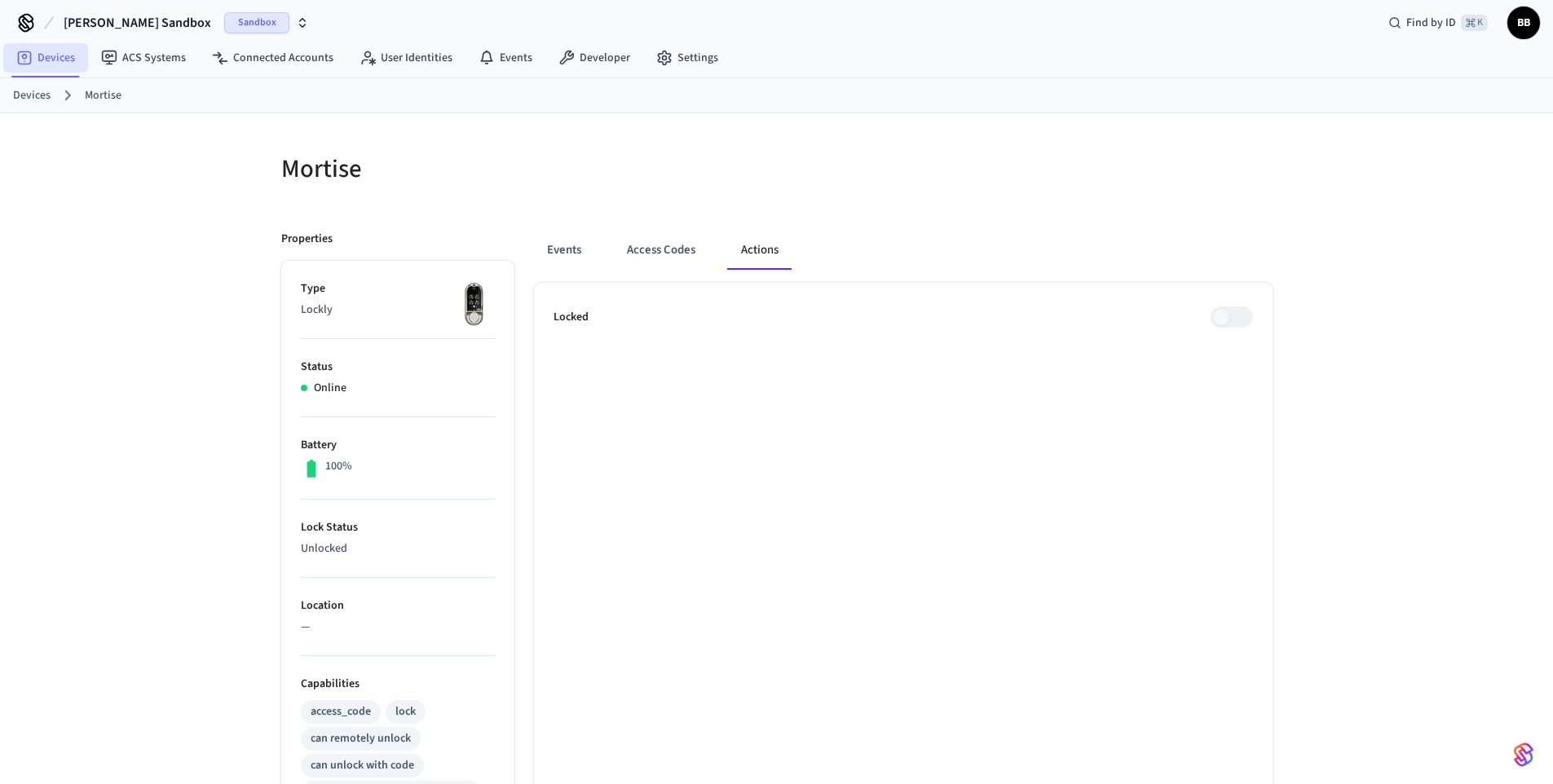
click at [58, 65] on link "Devices" at bounding box center [46, 58] width 85 height 30
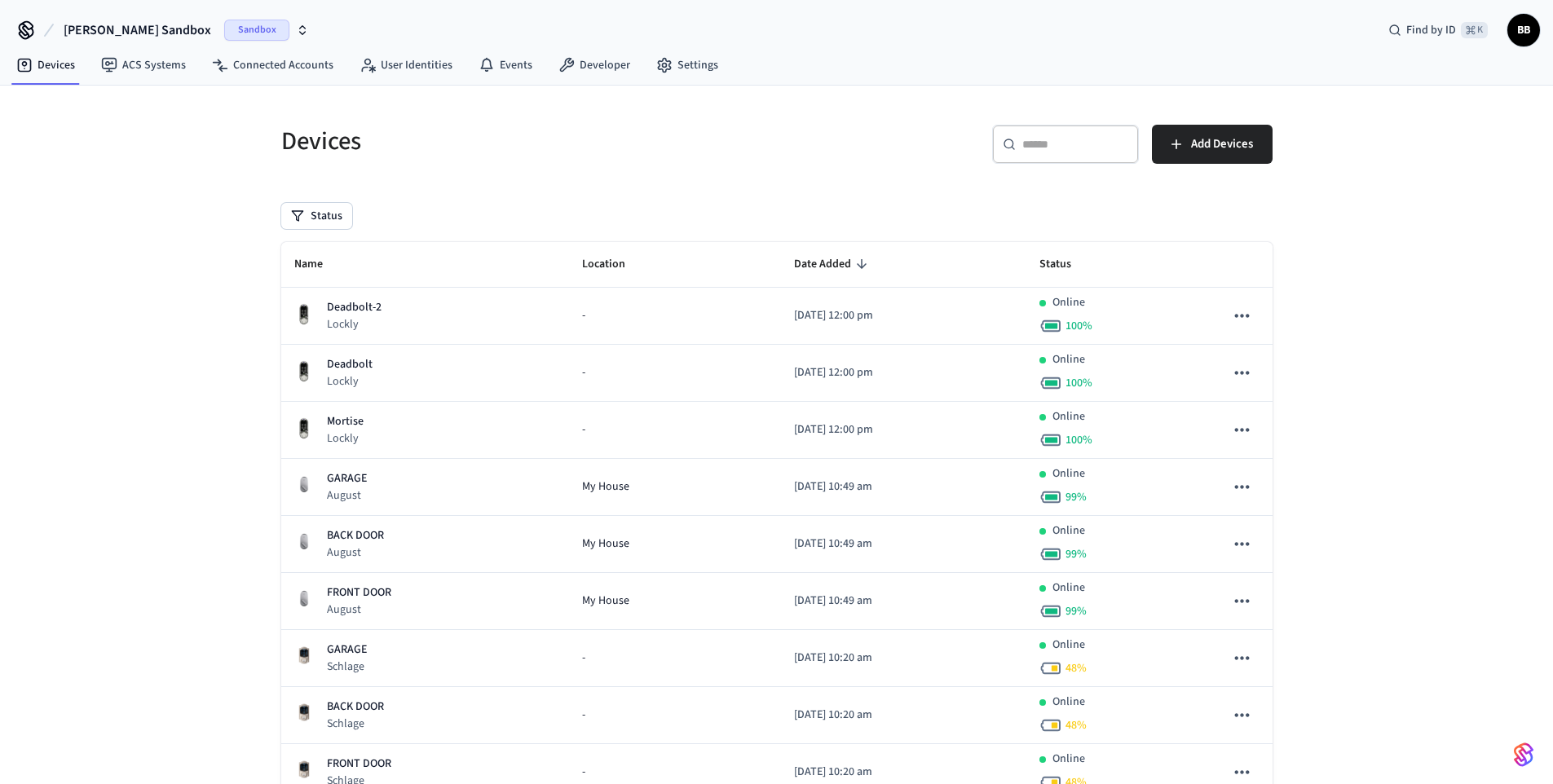
scroll to position [119, 0]
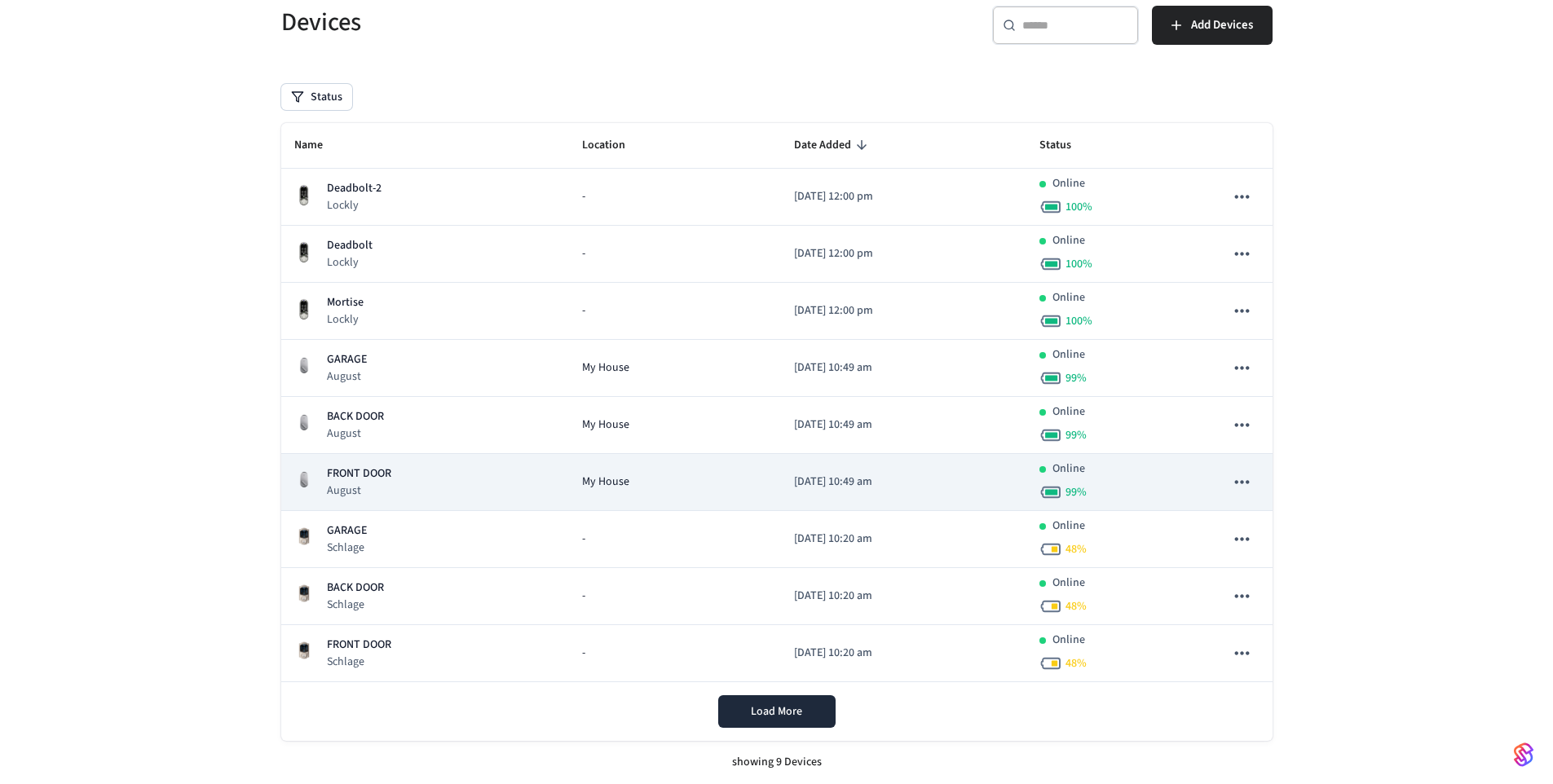
click at [365, 503] on td "FRONT DOOR August" at bounding box center [425, 482] width 288 height 57
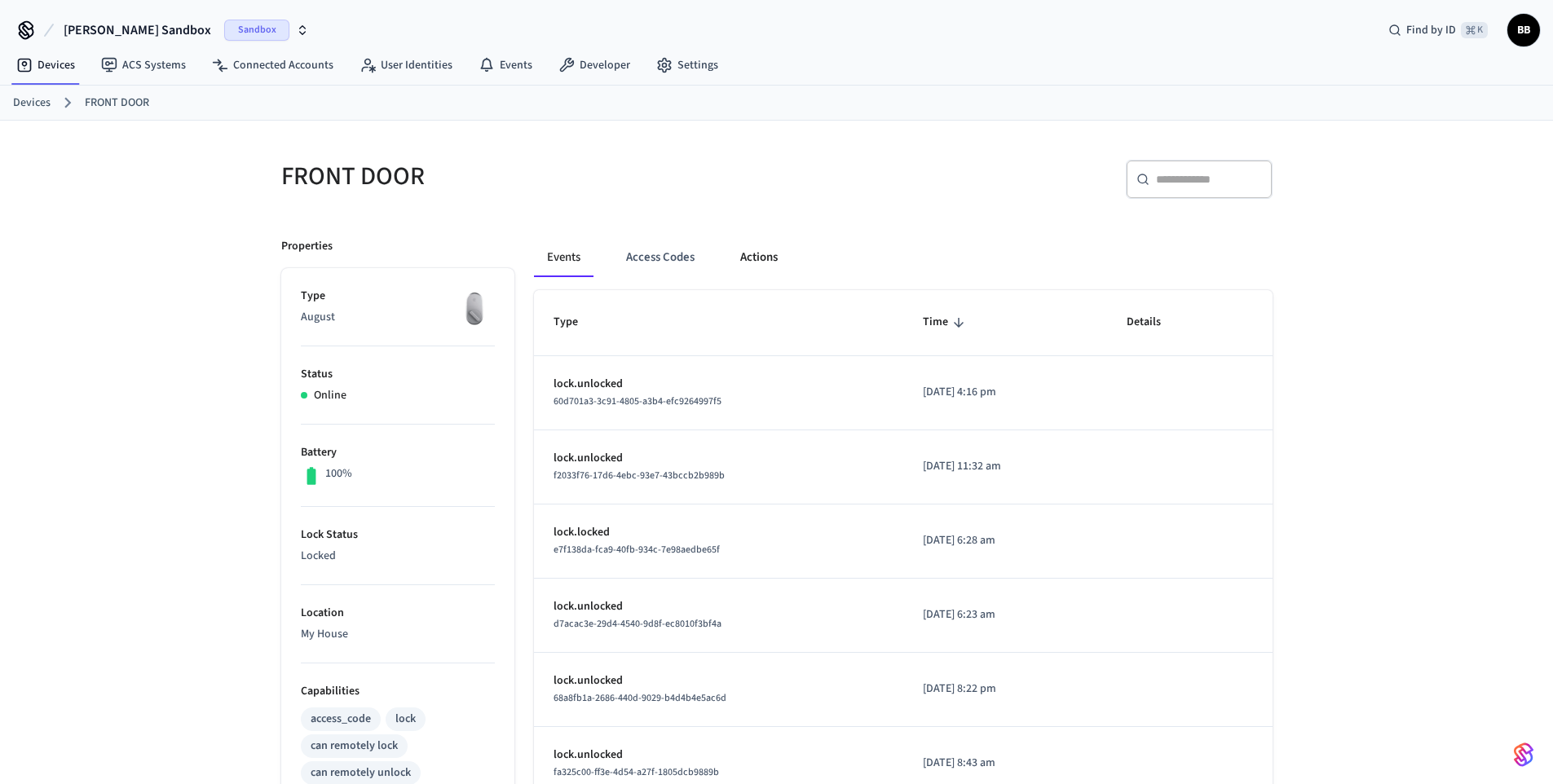
click at [766, 265] on button "Actions" at bounding box center [759, 258] width 64 height 40
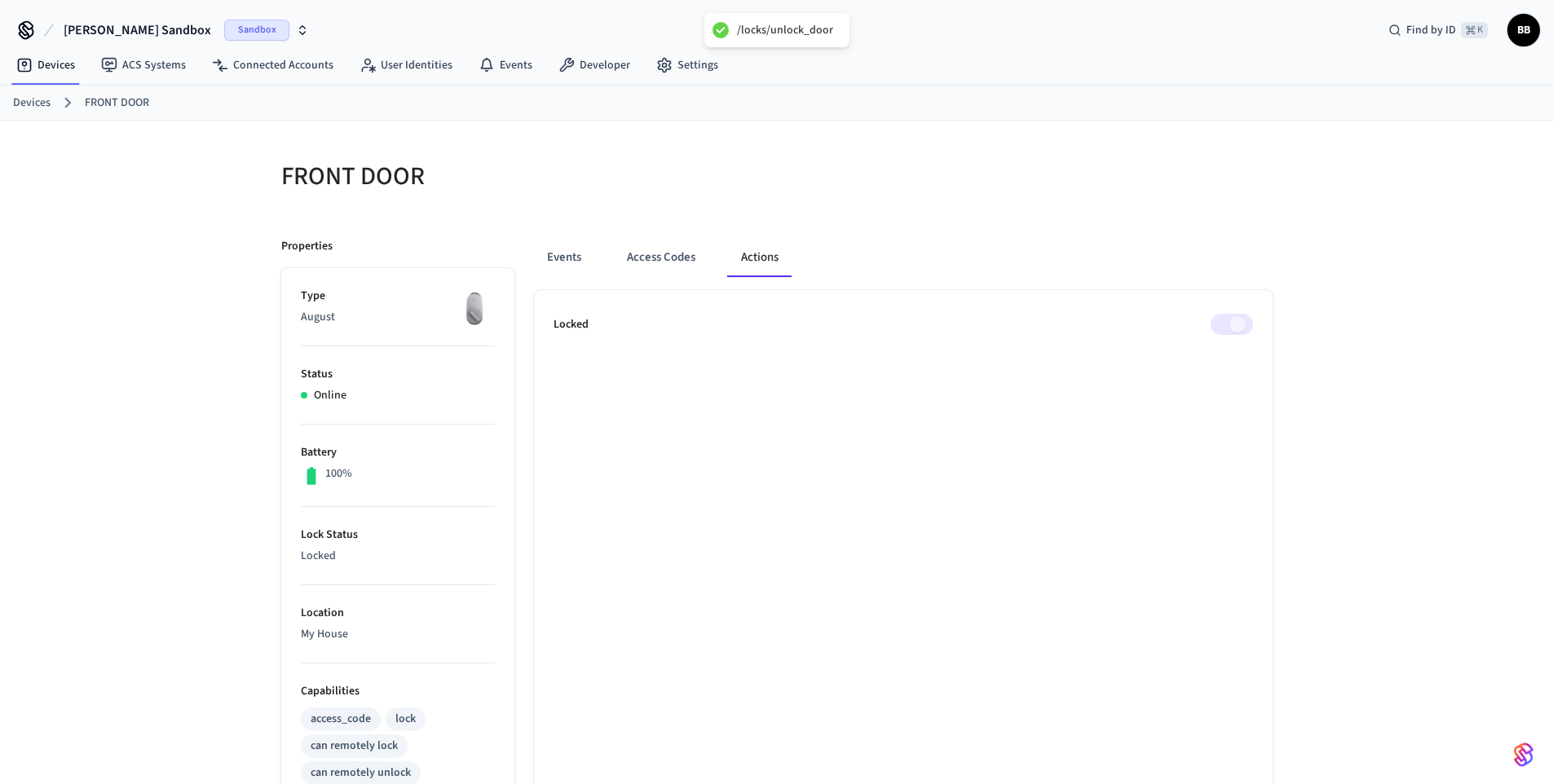
click at [1026, 264] on div "Events Access Codes Actions" at bounding box center [904, 258] width 739 height 40
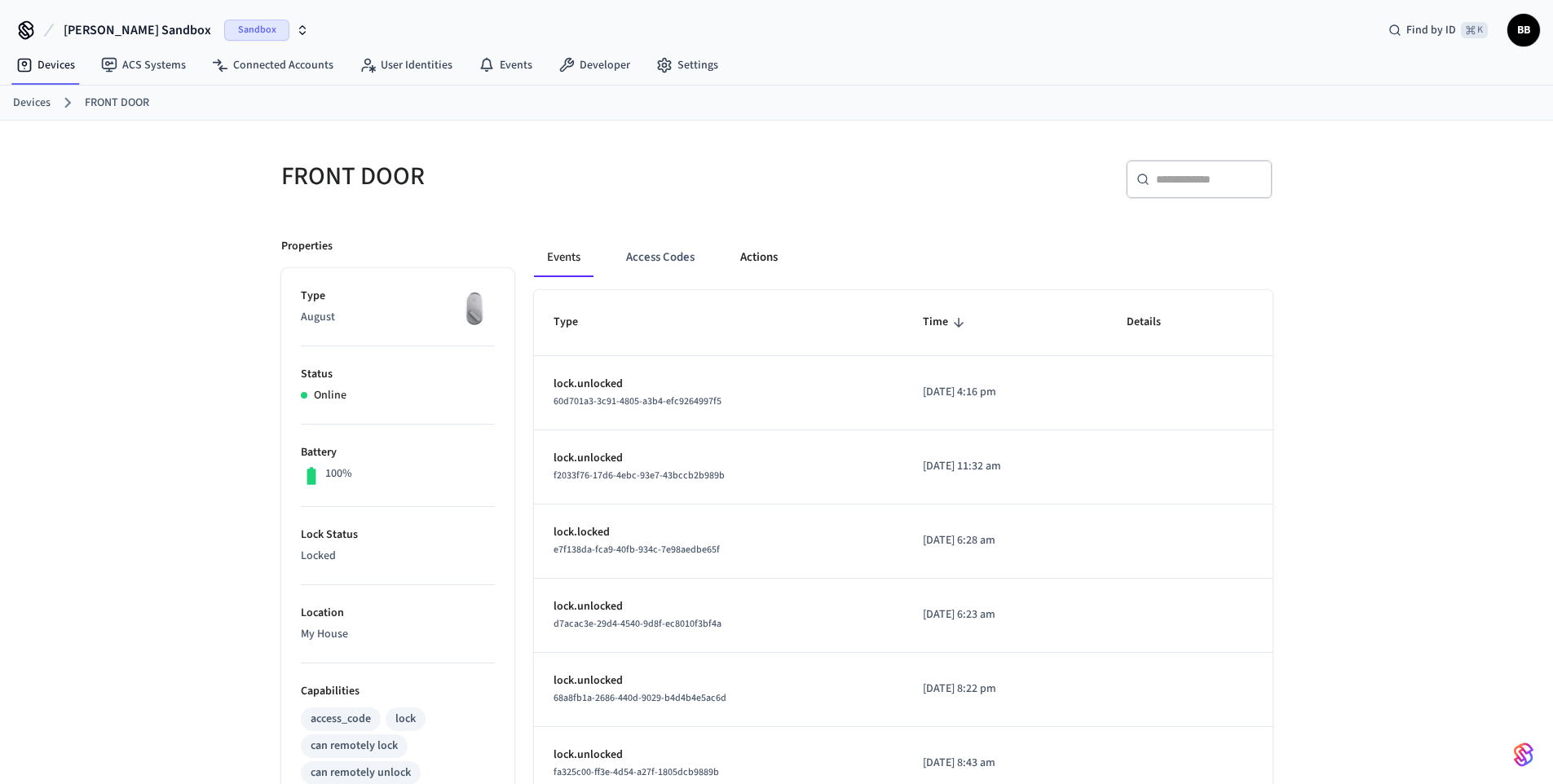
click at [758, 254] on button "Actions" at bounding box center [759, 258] width 64 height 40
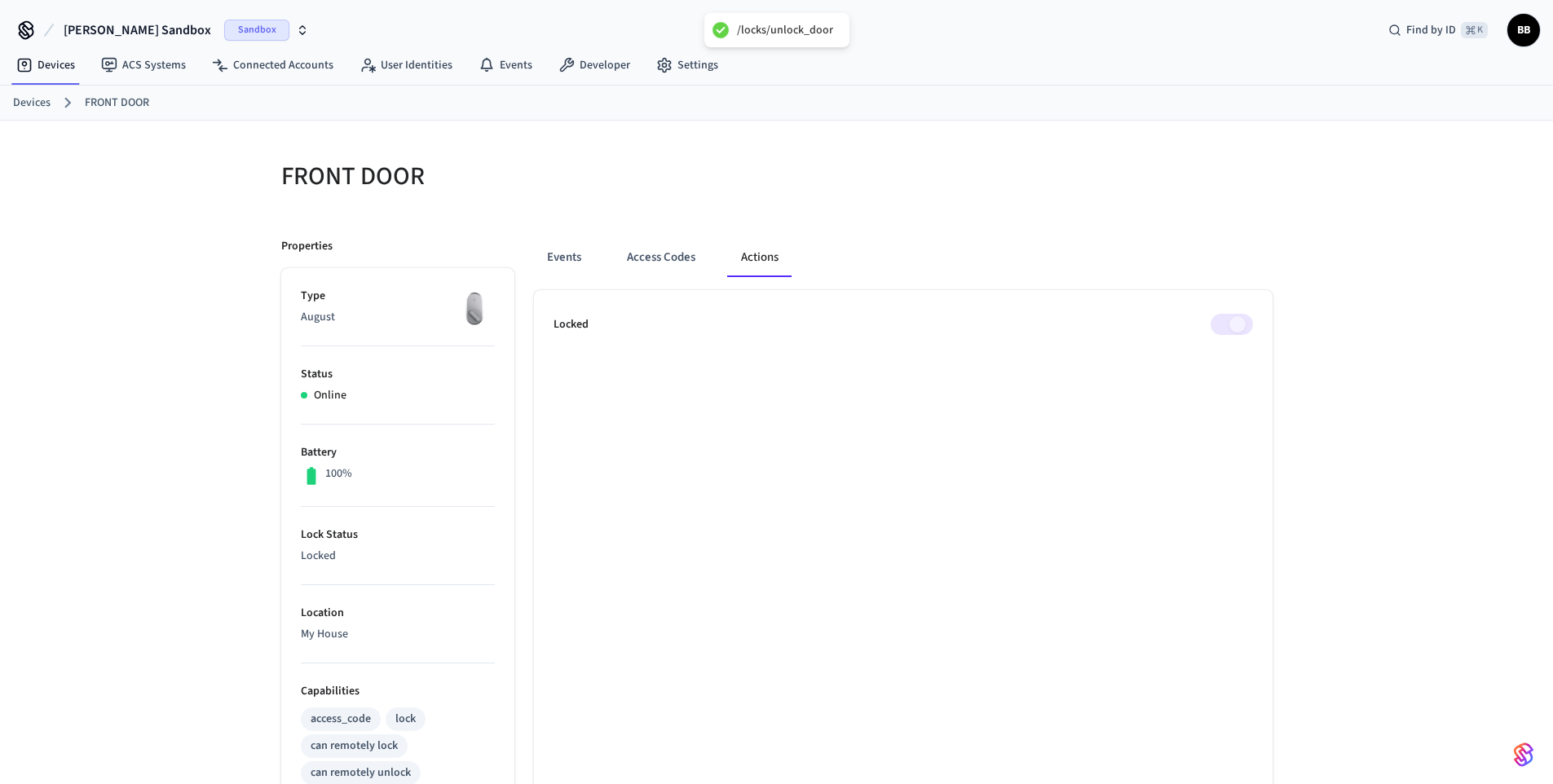
click at [1040, 303] on ul "Locked" at bounding box center [904, 781] width 739 height 983
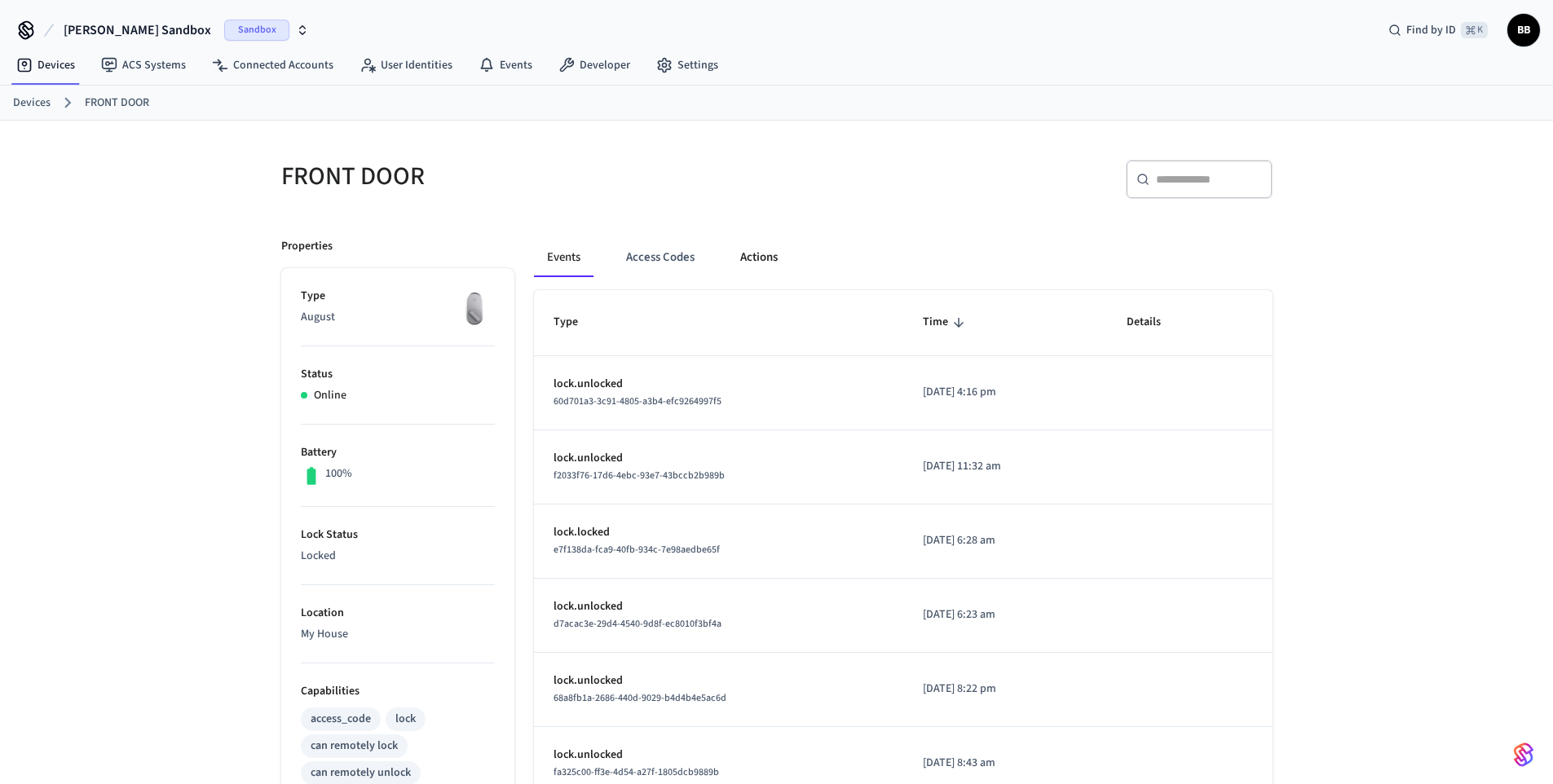
click at [771, 263] on button "Actions" at bounding box center [759, 258] width 64 height 40
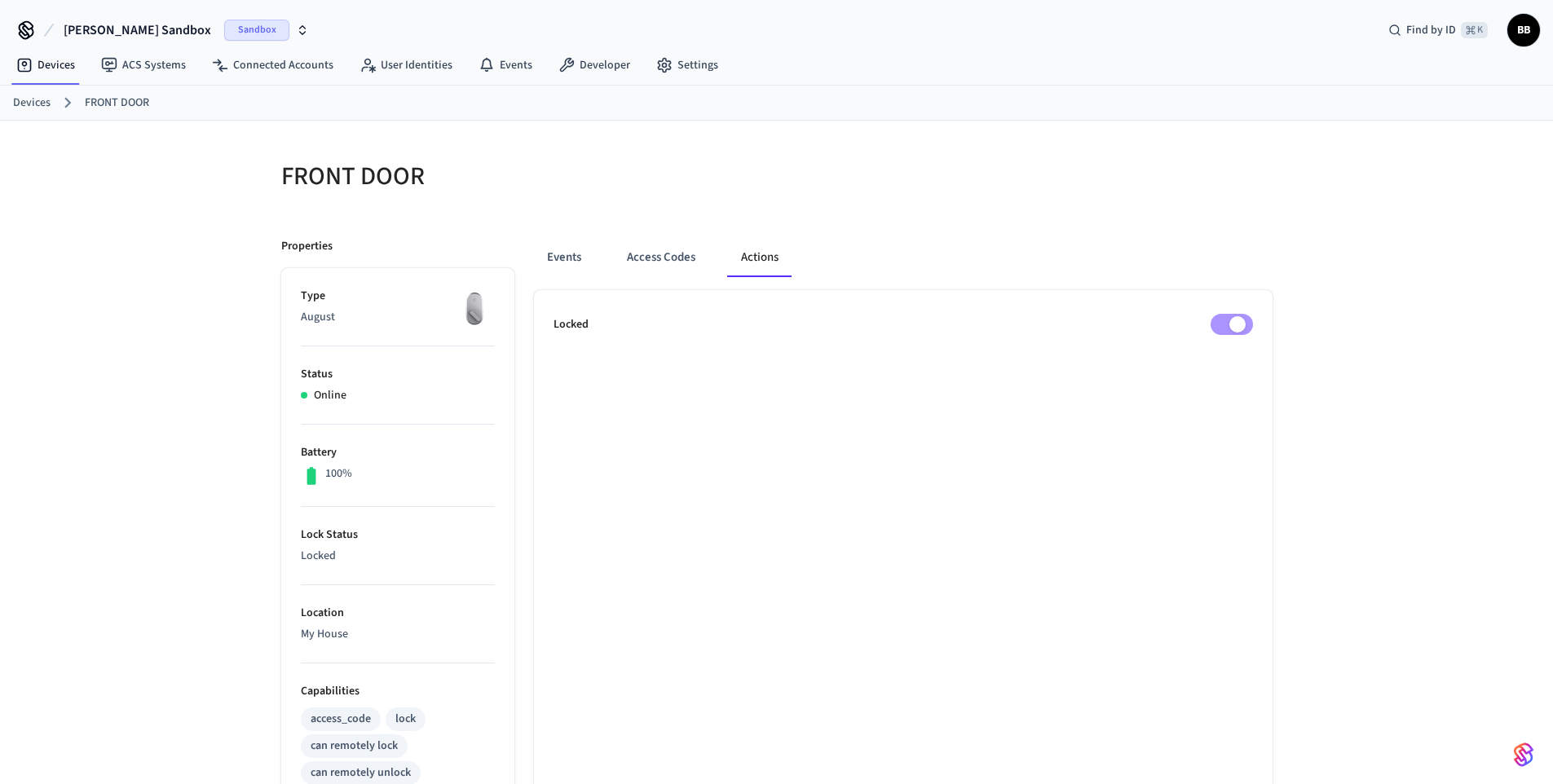
click at [1238, 310] on ul "Locked" at bounding box center [904, 781] width 739 height 983
click at [563, 260] on button "Events" at bounding box center [564, 258] width 60 height 40
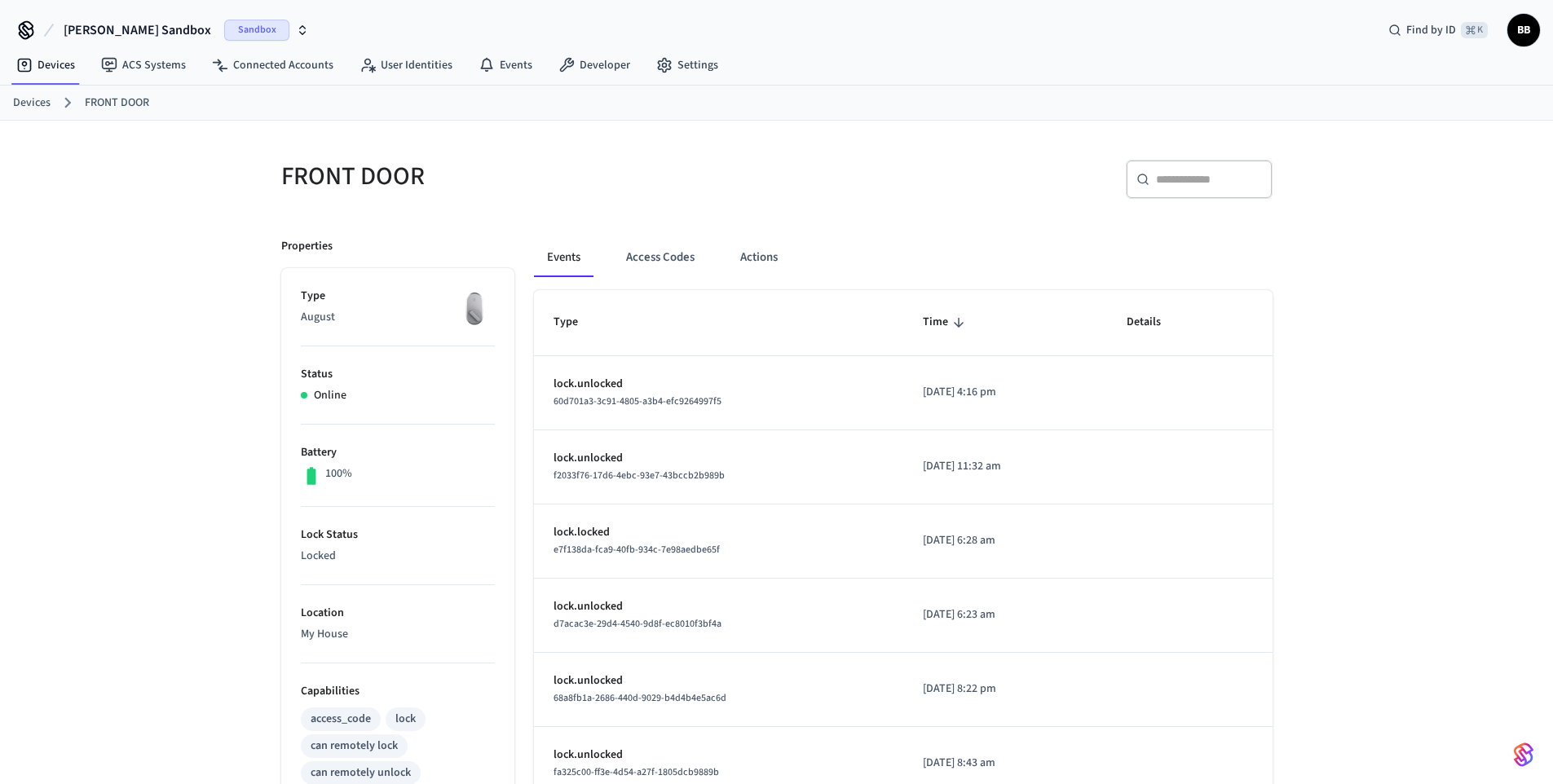
click at [640, 391] on p "lock.unlocked" at bounding box center [718, 384] width 330 height 17
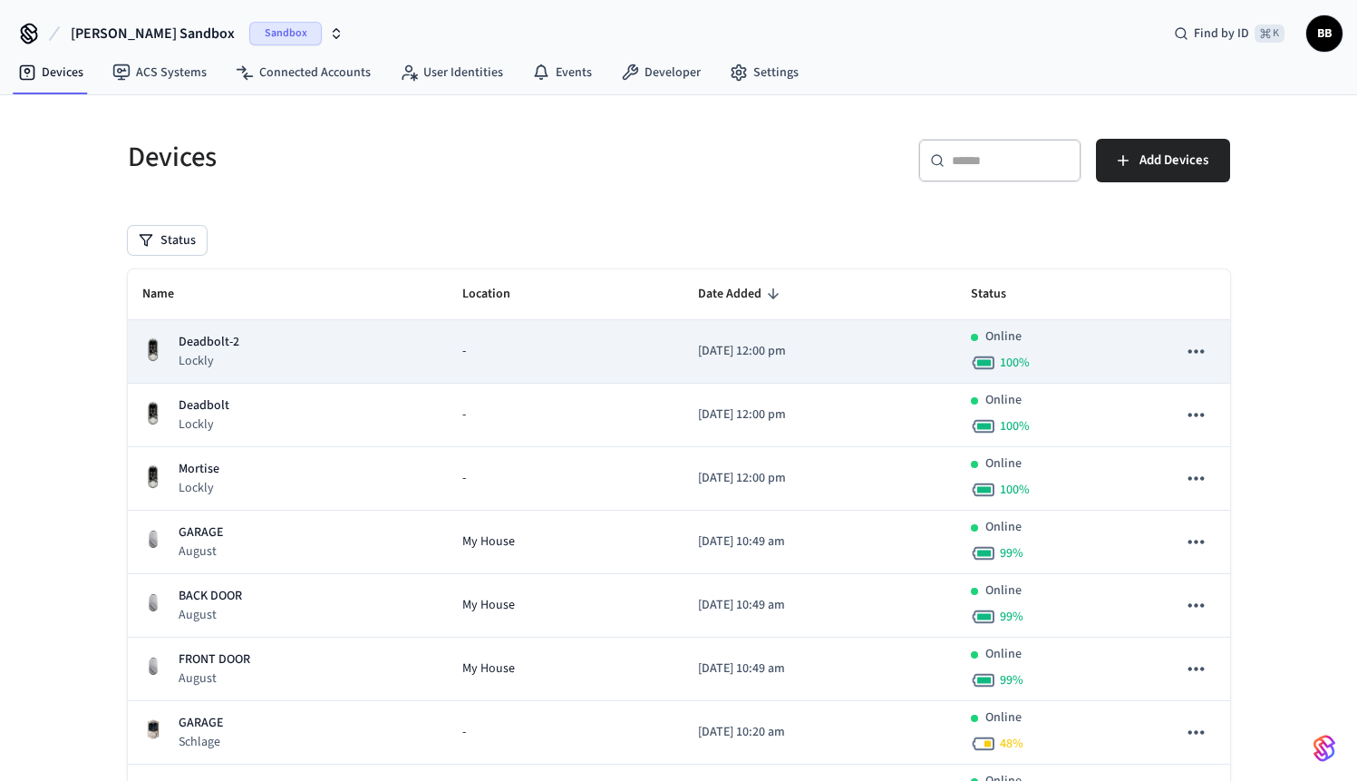
click at [203, 365] on p "Lockly" at bounding box center [209, 361] width 61 height 18
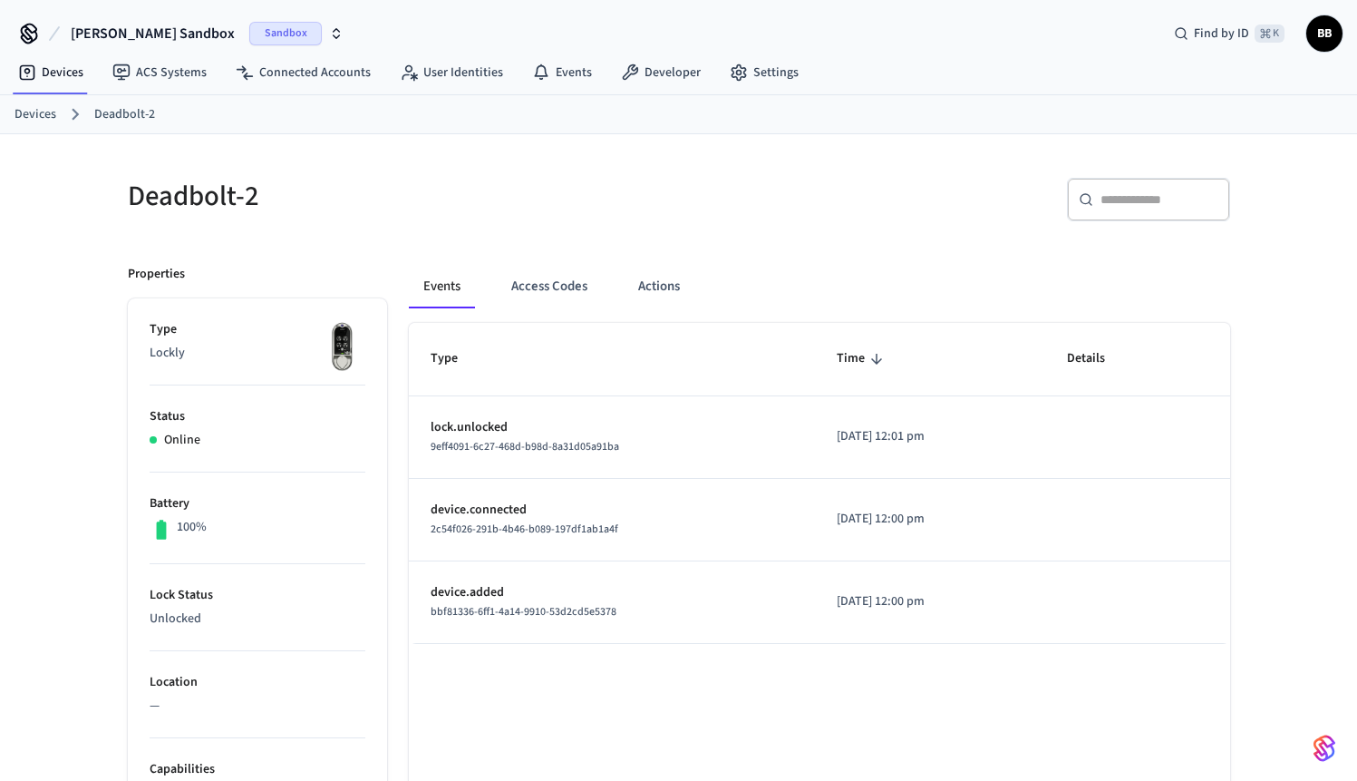
click at [155, 359] on p "Lockly" at bounding box center [258, 353] width 216 height 19
copy p "Lockly"
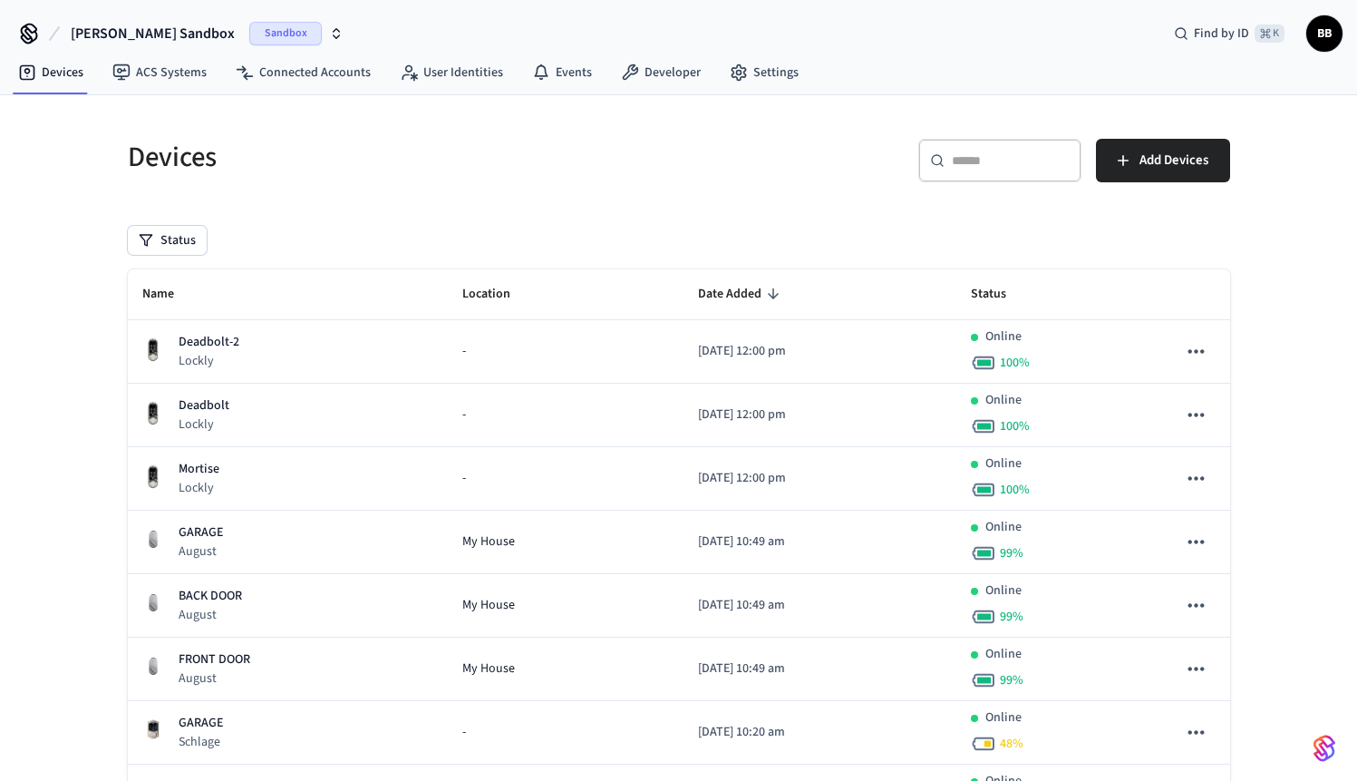
click at [1243, 170] on div "Devices ​ ​ Add Devices Status Name Location Date Added Status Deadbolt-2 Lockl…" at bounding box center [679, 561] width 1132 height 888
click at [1204, 154] on span "Add Devices" at bounding box center [1174, 161] width 69 height 24
